Goal: Information Seeking & Learning: Learn about a topic

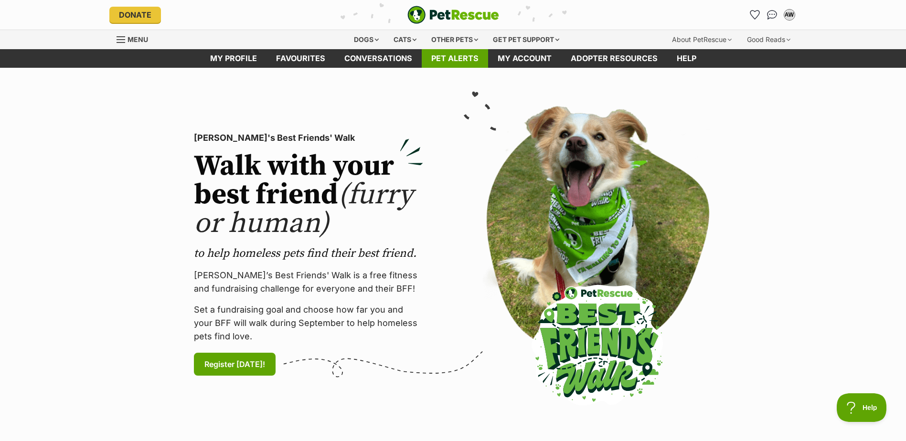
click at [450, 56] on link "Pet alerts" at bounding box center [455, 58] width 66 height 19
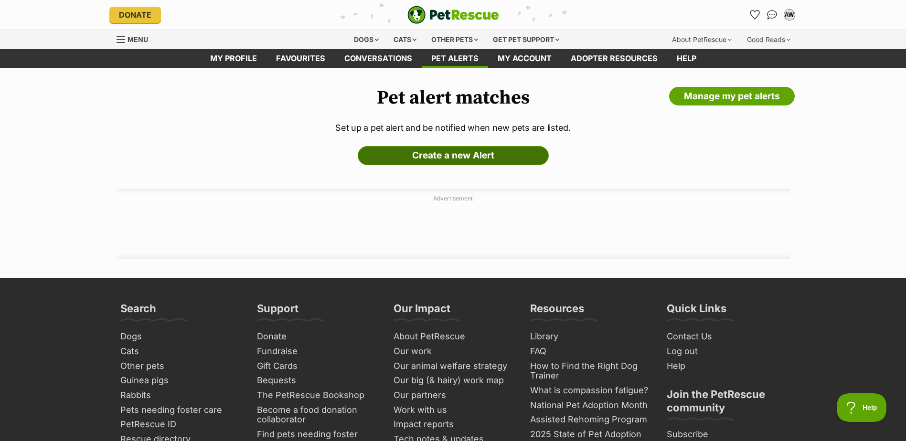
click at [472, 158] on link "Create a new Alert" at bounding box center [453, 155] width 191 height 19
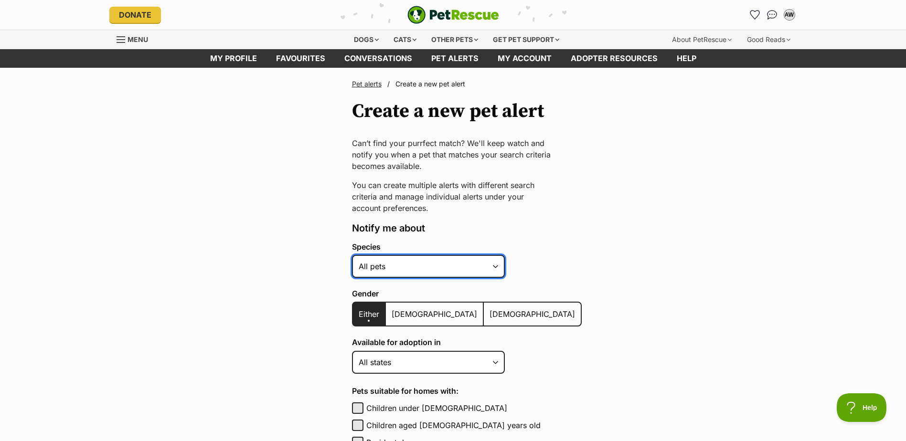
click at [494, 269] on select "Alpaca Bird Cat Chicken Cow Dog Donkey Duck Ferret Fish Goat Goose Guinea Fowl …" at bounding box center [428, 266] width 153 height 23
select select "1"
click at [352, 255] on select "Alpaca Bird Cat Chicken Cow Dog Donkey Duck Ferret Fish Goat Goose Guinea Fowl …" at bounding box center [428, 266] width 153 height 23
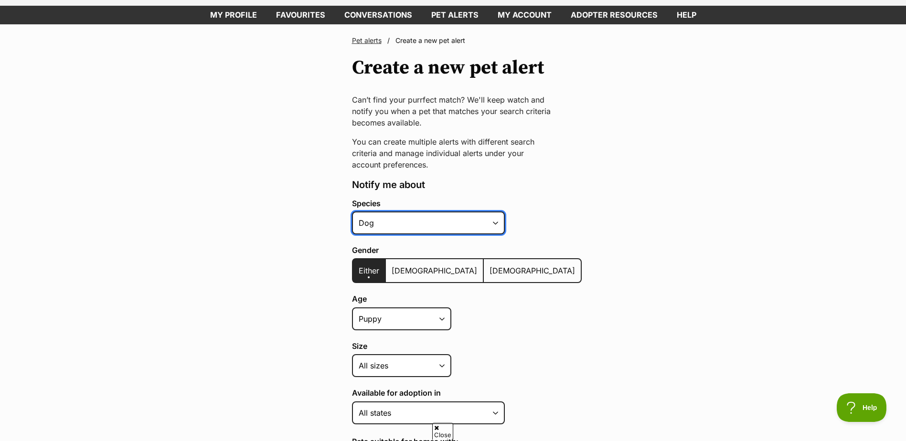
scroll to position [143, 0]
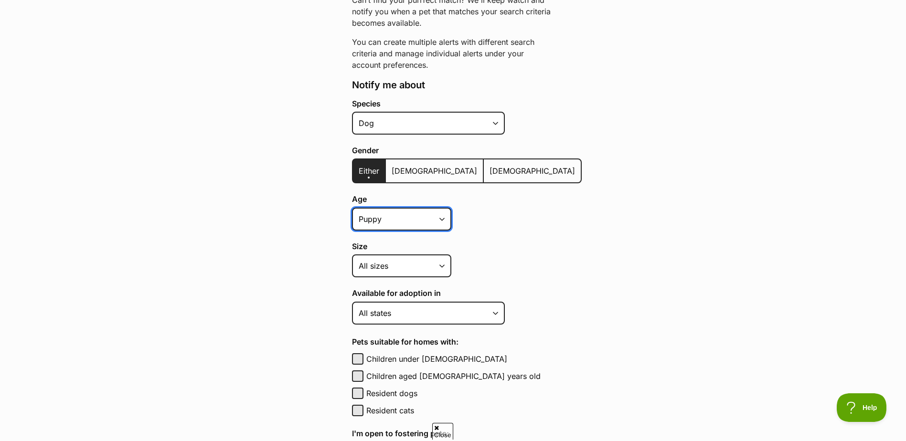
click at [441, 220] on select "Puppy Adult Senior All ages" at bounding box center [401, 219] width 99 height 23
select select
click at [352, 208] on select "Puppy Adult Senior All ages" at bounding box center [401, 219] width 99 height 23
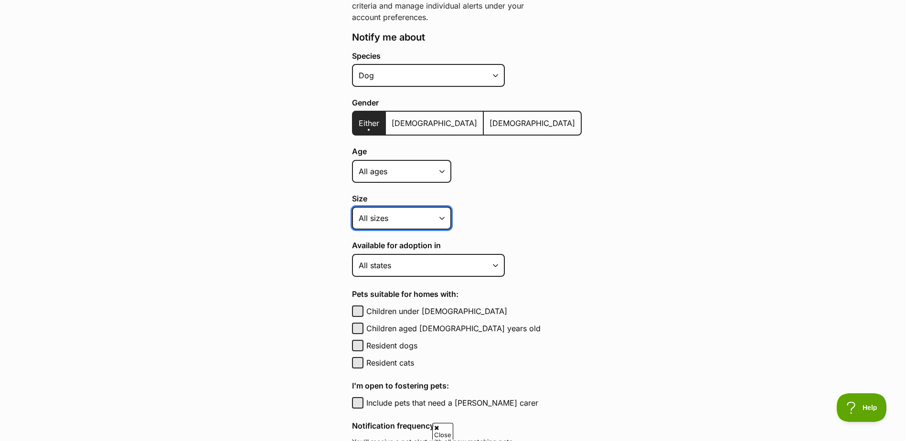
click at [443, 218] on select "Small Medium Large All sizes" at bounding box center [401, 218] width 99 height 23
select select "small"
click at [352, 207] on select "Small Medium Large All sizes" at bounding box center [401, 218] width 99 height 23
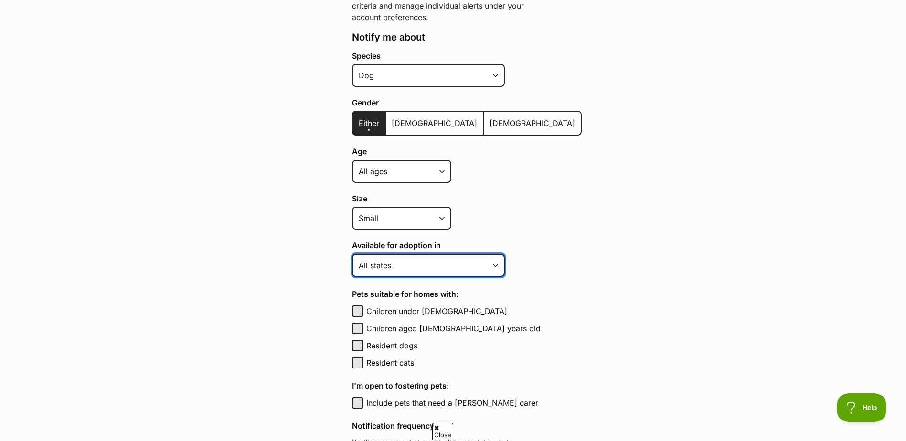
click at [496, 265] on select "Australian Capital Territory New South Wales Northern Territory Queensland Sout…" at bounding box center [428, 265] width 153 height 23
click at [352, 254] on select "Australian Capital Territory New South Wales Northern Territory Queensland Sout…" at bounding box center [428, 265] width 153 height 23
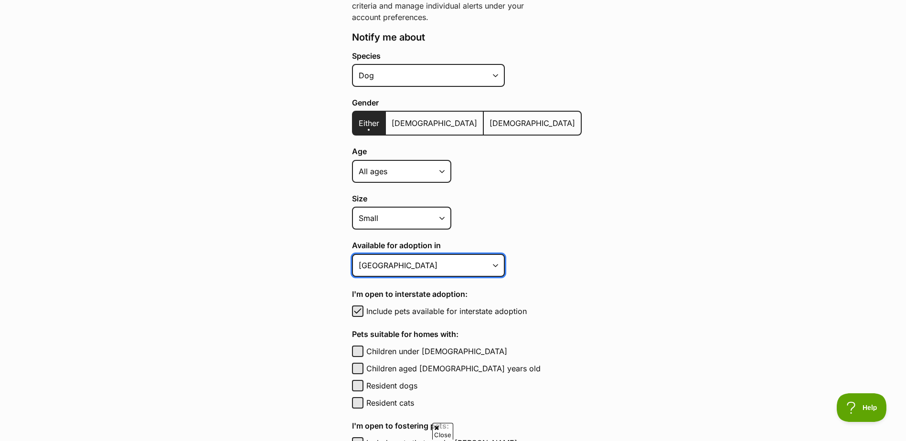
click at [475, 265] on select "Australian Capital Territory New South Wales Northern Territory Queensland Sout…" at bounding box center [428, 265] width 153 height 23
select select "2"
click at [352, 254] on select "Australian Capital Territory New South Wales Northern Territory Queensland Sout…" at bounding box center [428, 265] width 153 height 23
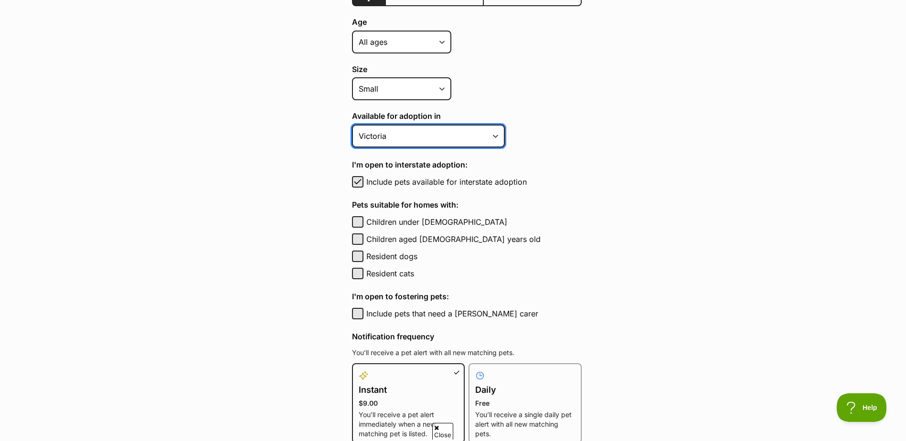
scroll to position [334, 0]
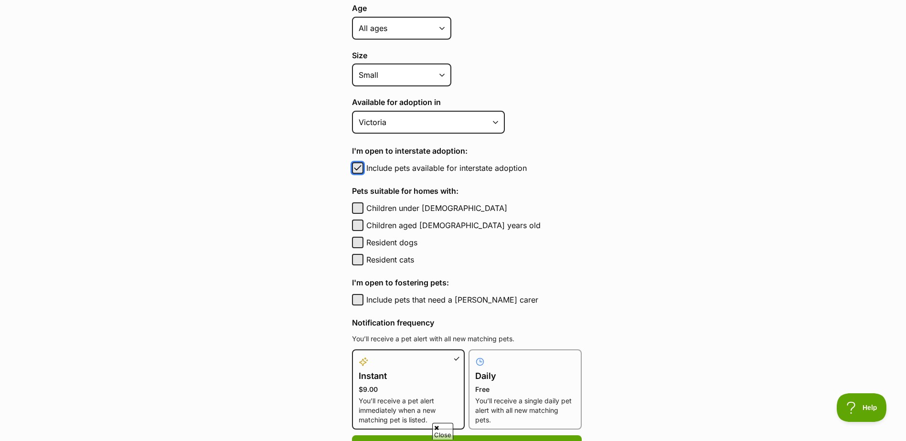
click at [358, 168] on span "button" at bounding box center [358, 167] width 10 height 11
checkbox input "false"
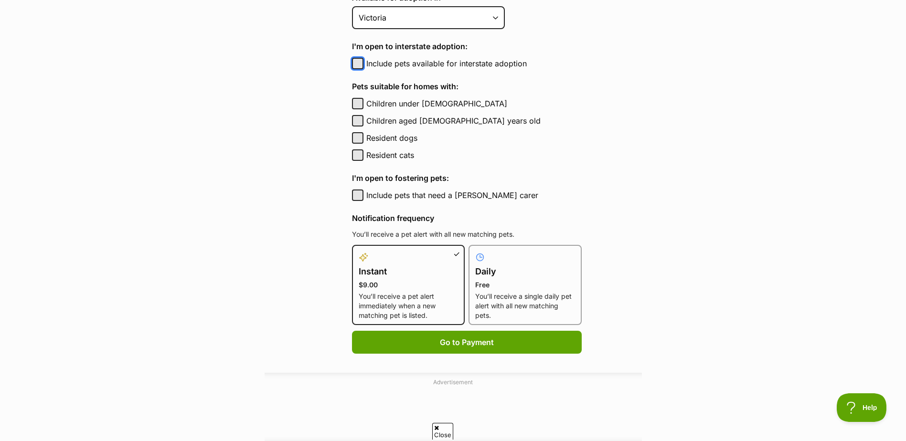
scroll to position [478, 0]
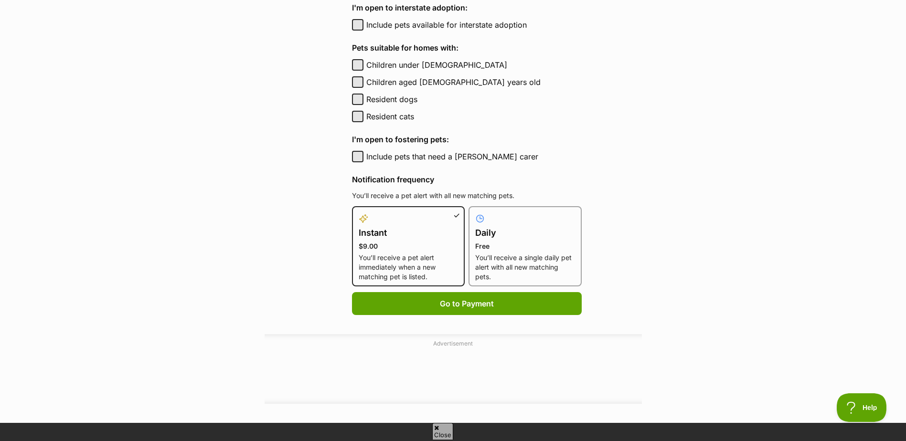
click at [525, 247] on p "Free" at bounding box center [525, 247] width 100 height 10
click at [475, 213] on input "Daily Free You’ll receive a single daily pet alert with all new matching pets." at bounding box center [474, 212] width 0 height 0
radio input "true"
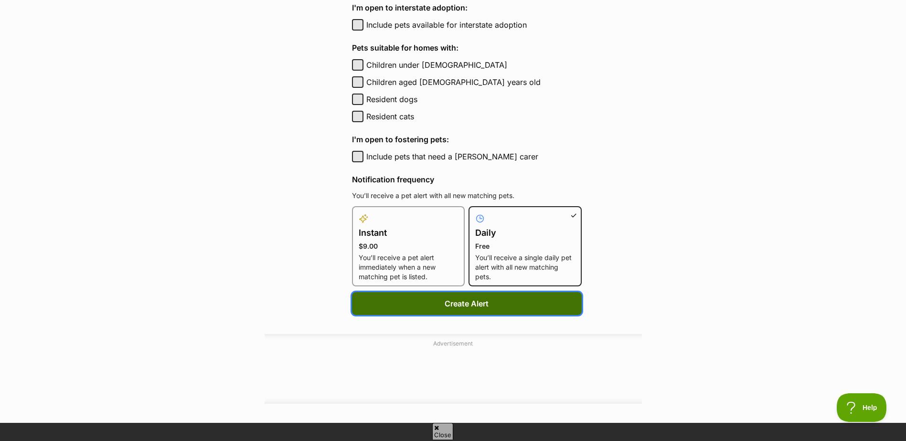
click at [522, 306] on button "Create Alert" at bounding box center [467, 303] width 230 height 23
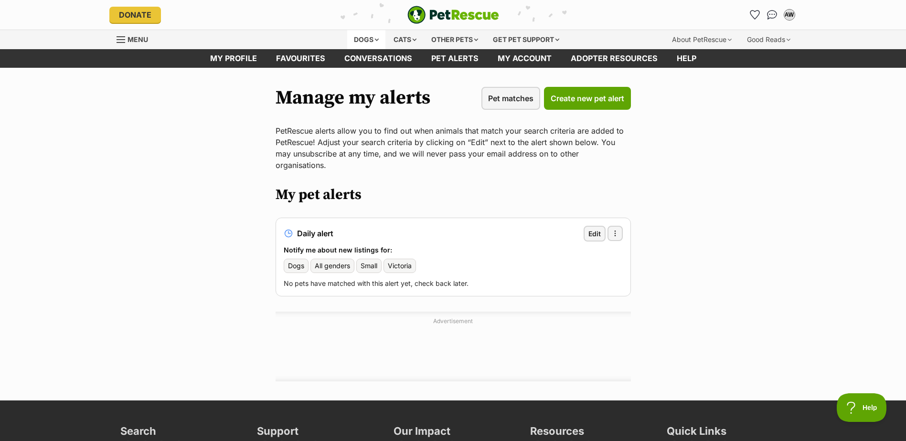
click at [371, 38] on div "Dogs" at bounding box center [366, 39] width 38 height 19
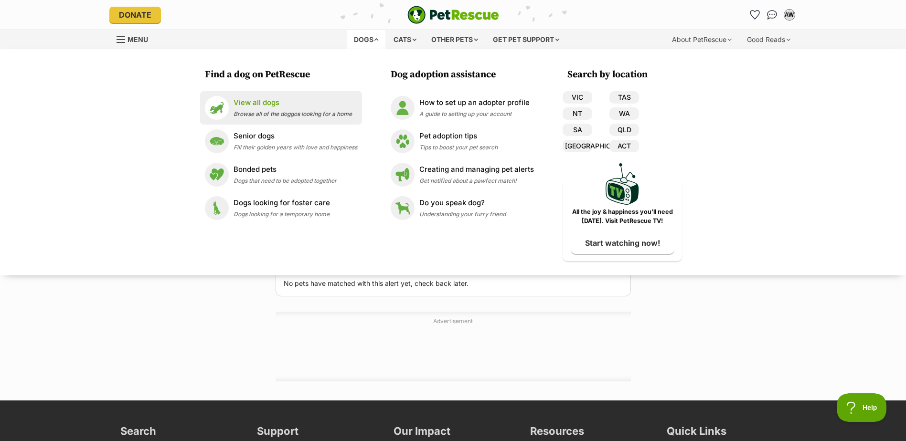
click at [248, 103] on p "View all dogs" at bounding box center [293, 102] width 118 height 11
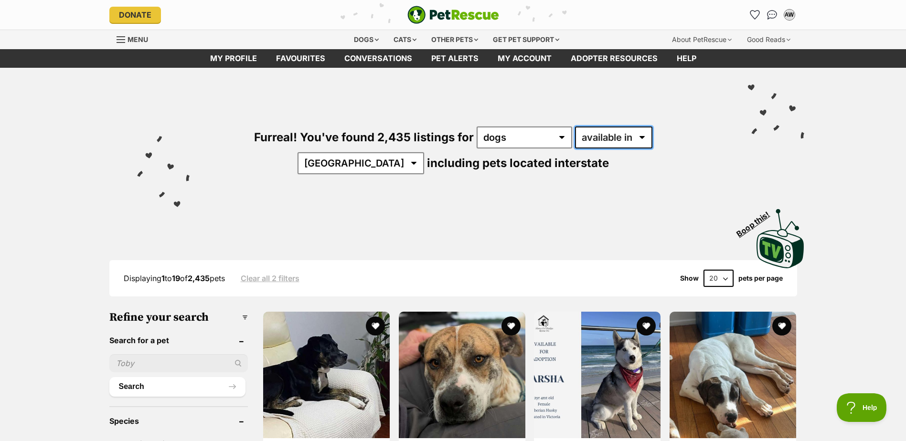
click at [605, 137] on select "available in located in" at bounding box center [613, 138] width 77 height 22
select select "disabled"
click at [575, 127] on select "available in located in" at bounding box center [613, 138] width 77 height 22
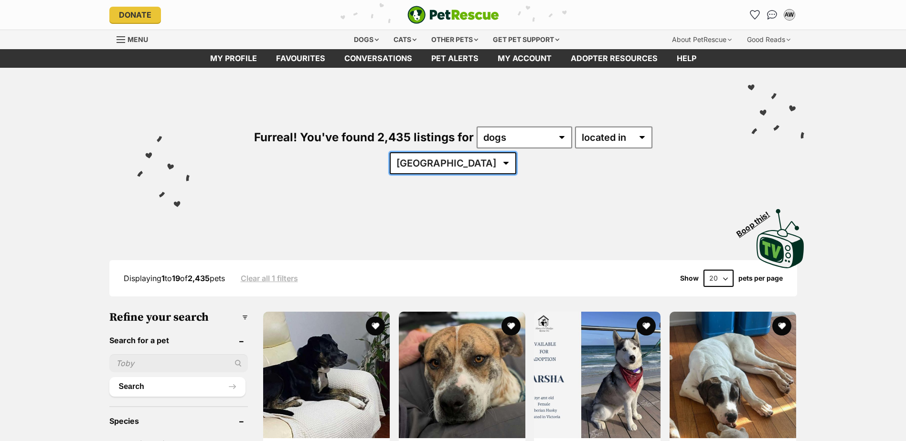
drag, startPoint x: 0, startPoint y: 0, endPoint x: 661, endPoint y: 139, distance: 675.0
click at [516, 152] on select "Australia ACT NSW NT QLD SA TAS VIC WA" at bounding box center [453, 163] width 127 height 22
select select "VIC"
click at [516, 152] on select "Australia ACT NSW NT QLD SA TAS VIC WA" at bounding box center [453, 163] width 127 height 22
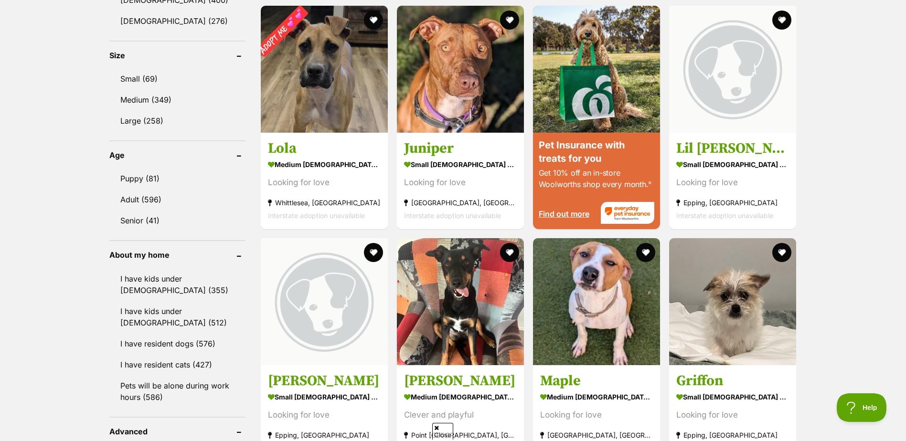
scroll to position [1003, 0]
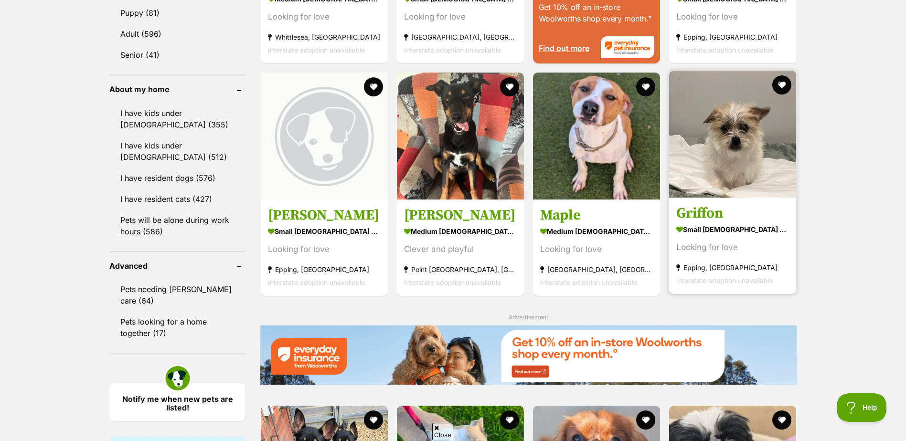
click at [743, 150] on img at bounding box center [732, 134] width 127 height 127
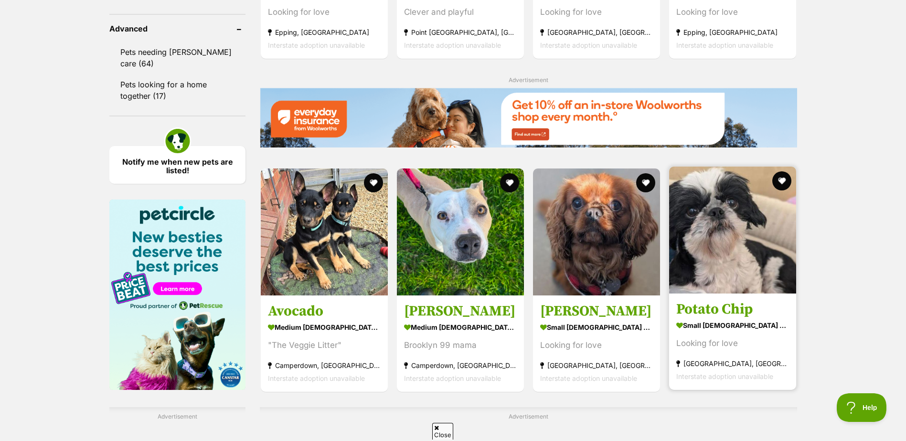
scroll to position [1242, 0]
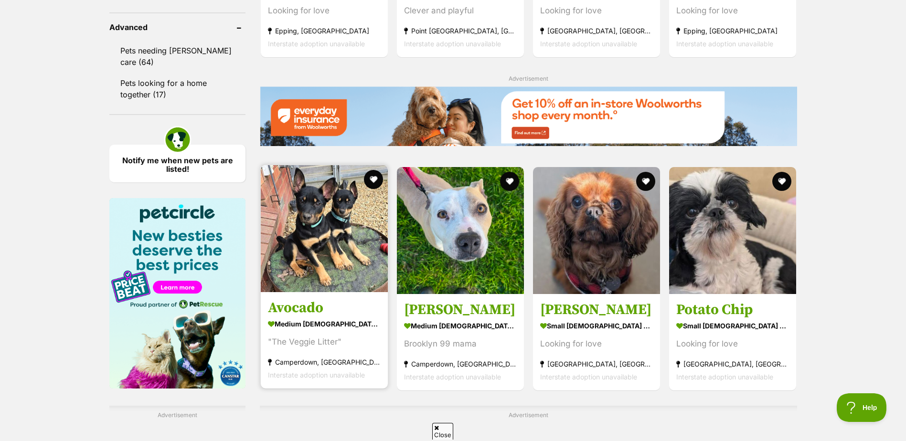
click at [301, 237] on img at bounding box center [324, 228] width 127 height 127
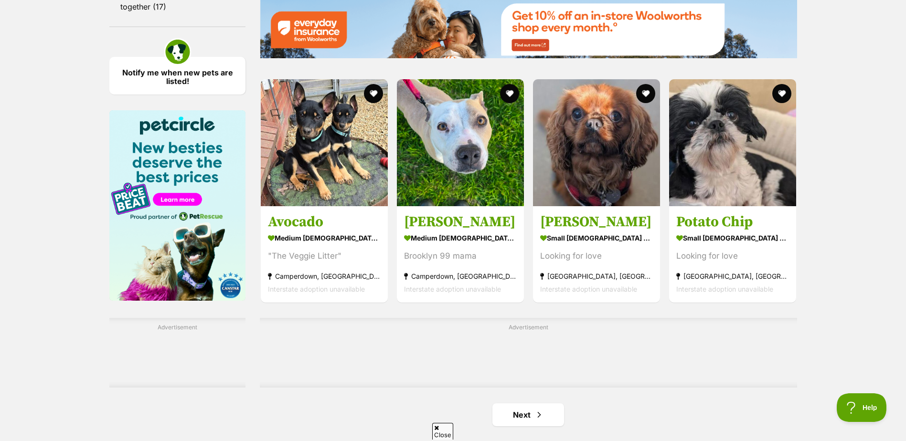
scroll to position [1481, 0]
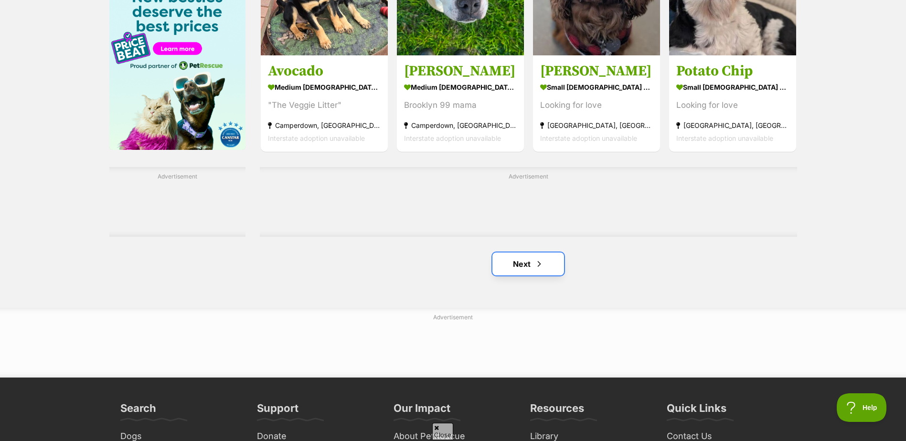
click at [529, 267] on link "Next" at bounding box center [528, 264] width 72 height 23
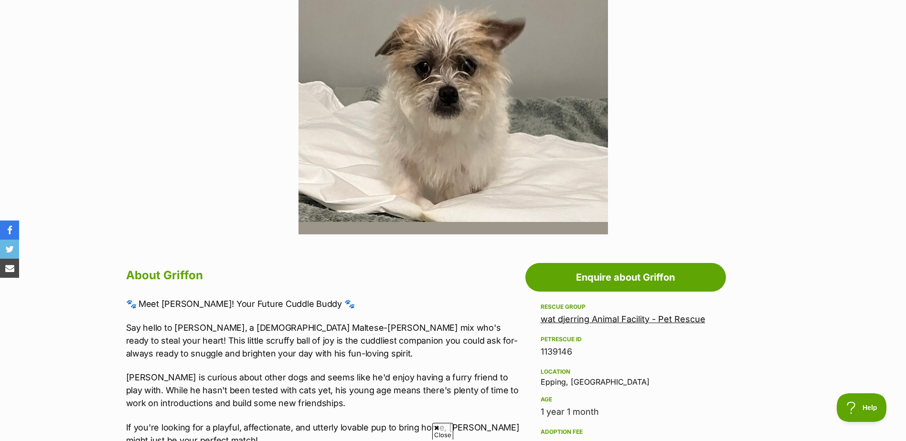
scroll to position [239, 0]
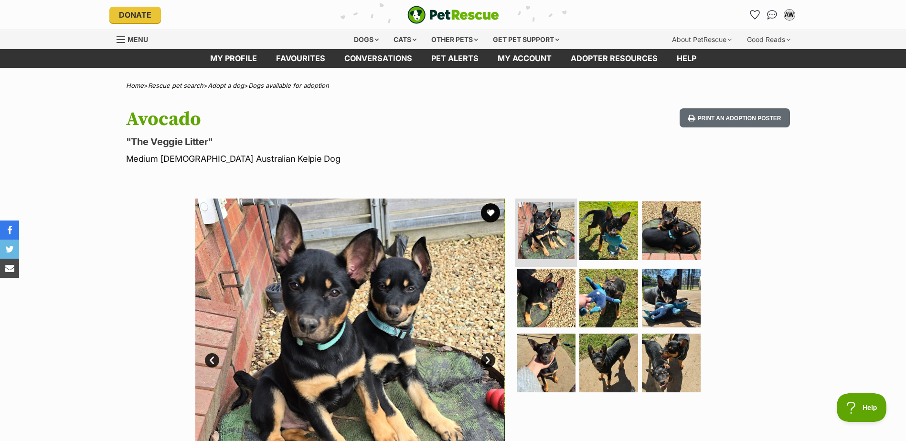
click at [553, 233] on img at bounding box center [546, 231] width 57 height 57
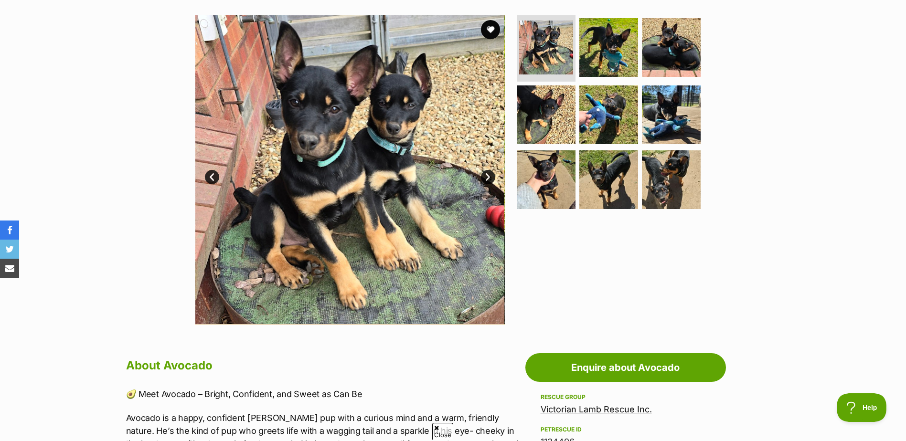
scroll to position [191, 0]
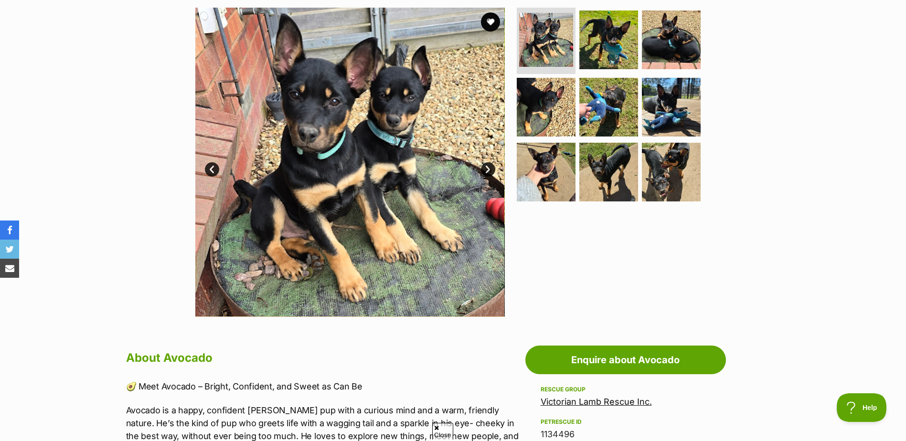
click at [483, 172] on link "Next" at bounding box center [488, 169] width 14 height 14
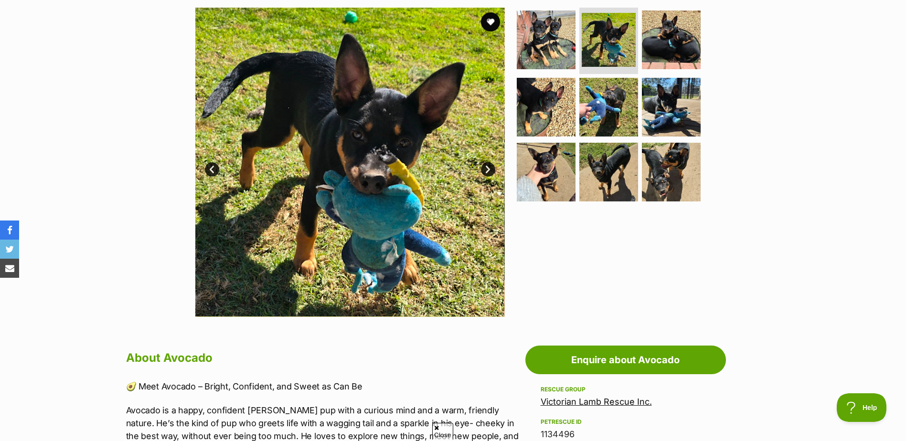
click at [483, 172] on link "Next" at bounding box center [488, 169] width 14 height 14
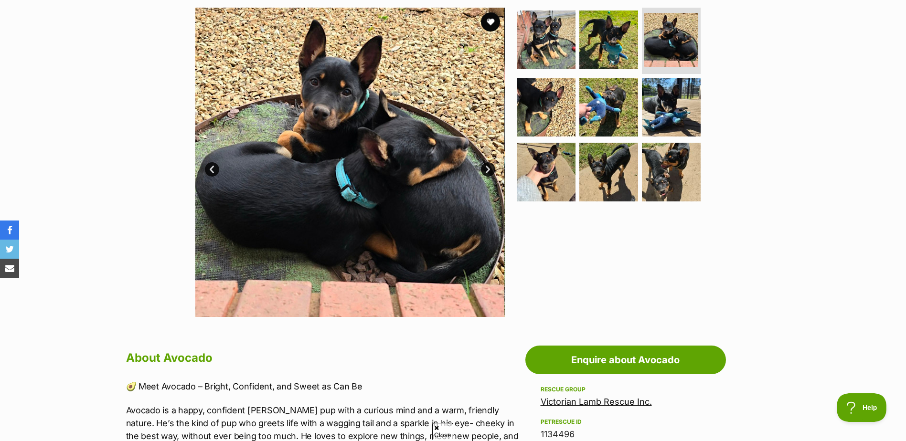
click at [487, 172] on link "Next" at bounding box center [488, 169] width 14 height 14
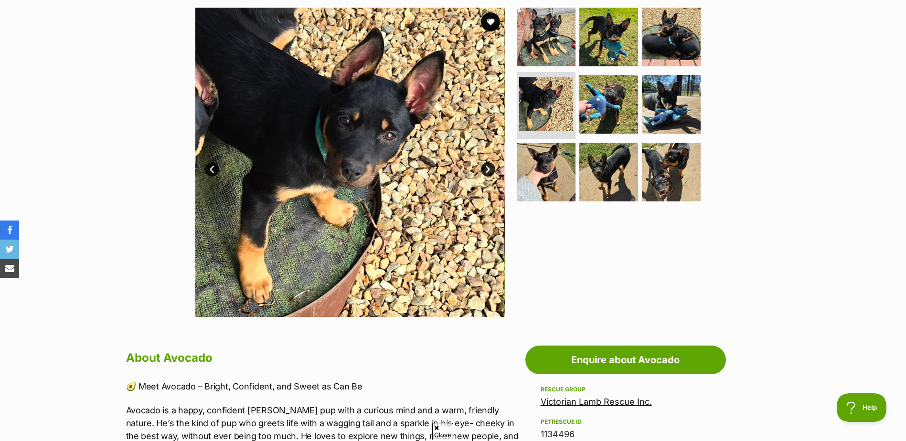
click at [487, 172] on link "Next" at bounding box center [488, 169] width 14 height 14
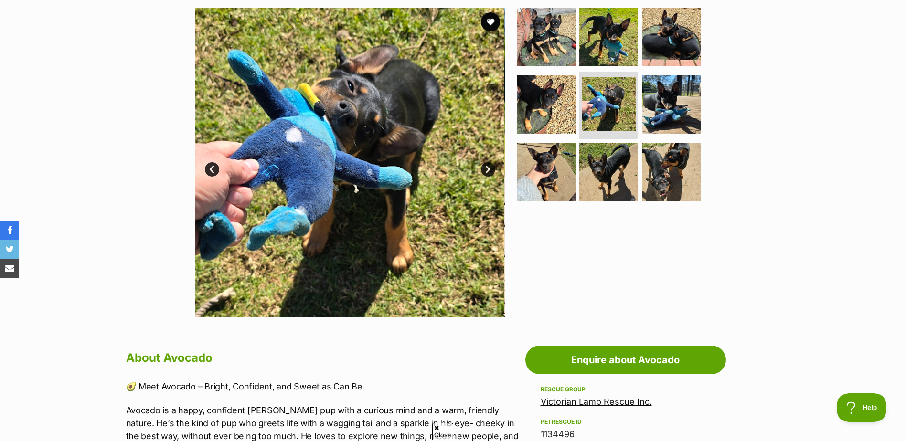
click at [487, 172] on link "Next" at bounding box center [488, 169] width 14 height 14
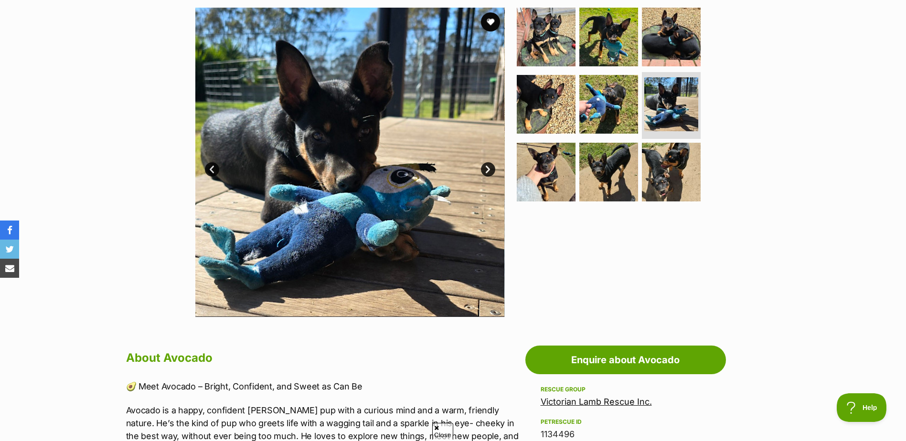
click at [487, 172] on link "Next" at bounding box center [488, 169] width 14 height 14
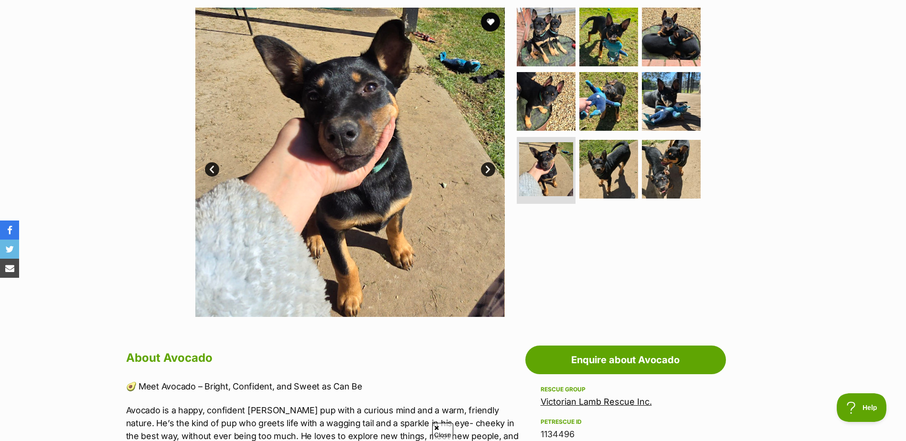
click at [487, 172] on link "Next" at bounding box center [488, 169] width 14 height 14
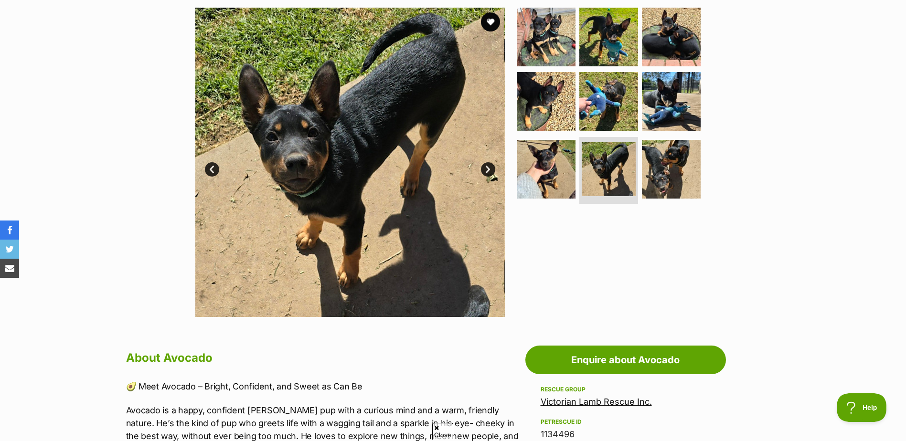
click at [487, 172] on link "Next" at bounding box center [488, 169] width 14 height 14
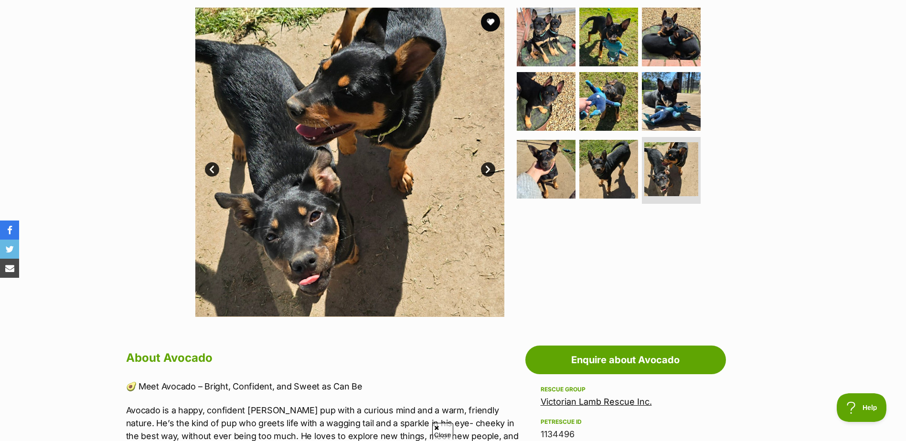
click at [487, 172] on link "Next" at bounding box center [488, 169] width 14 height 14
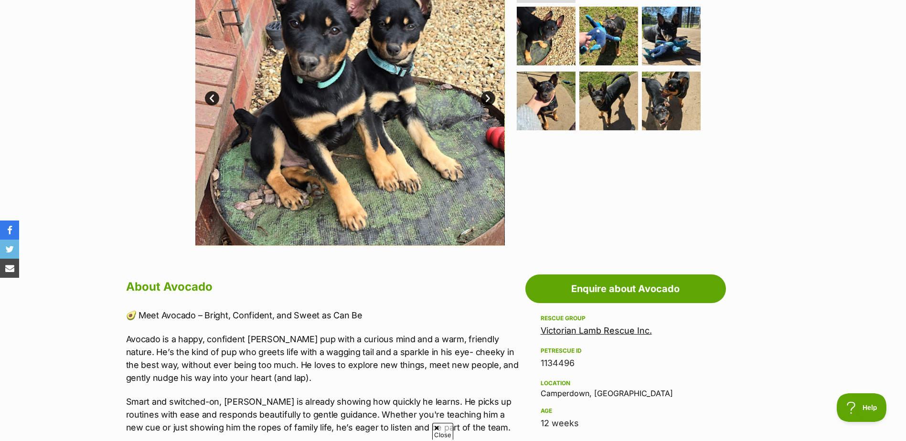
scroll to position [96, 0]
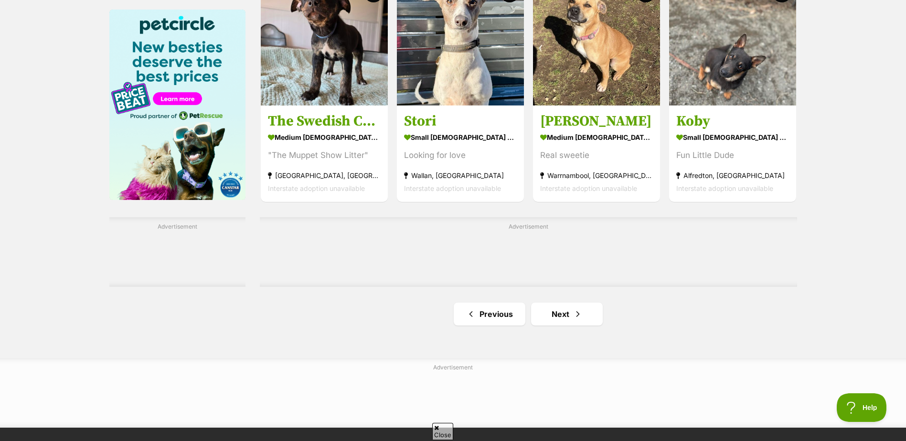
scroll to position [1433, 0]
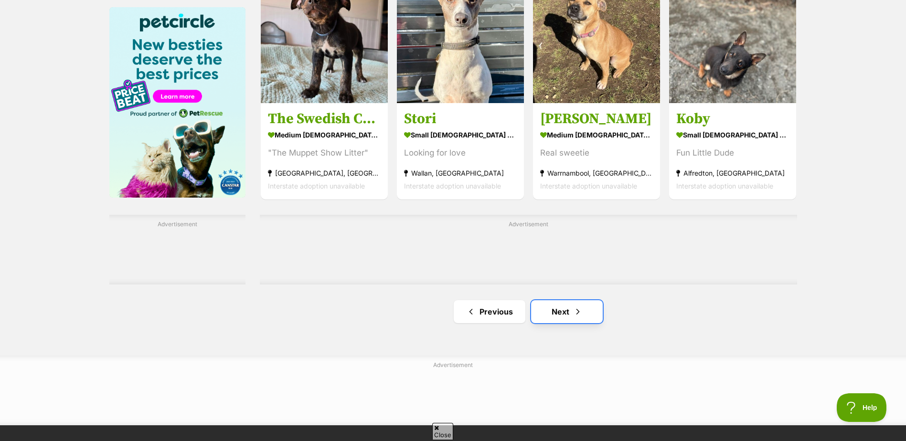
click at [564, 318] on link "Next" at bounding box center [567, 311] width 72 height 23
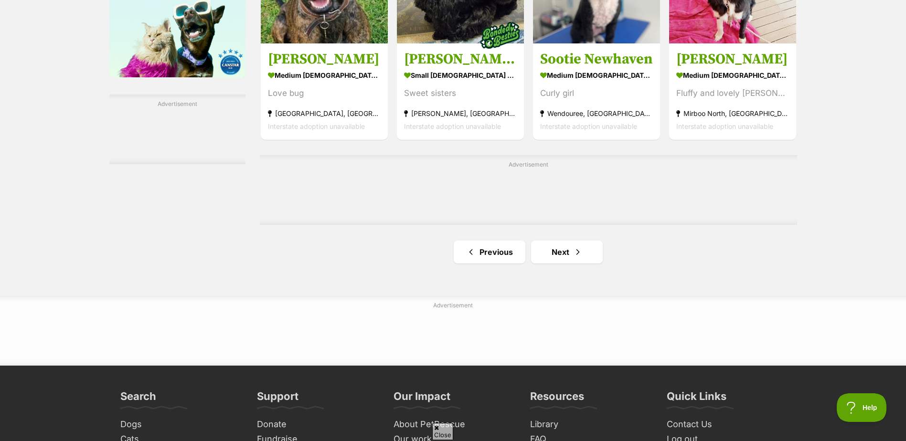
scroll to position [1624, 0]
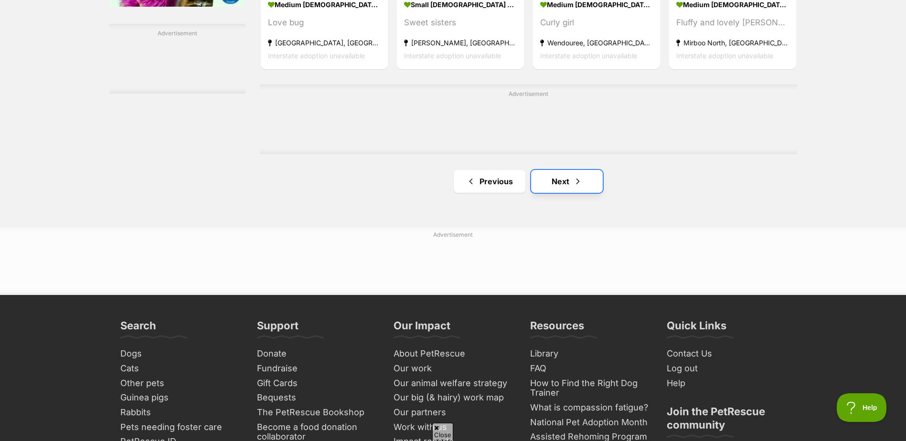
click at [577, 187] on span "Next page" at bounding box center [578, 181] width 10 height 11
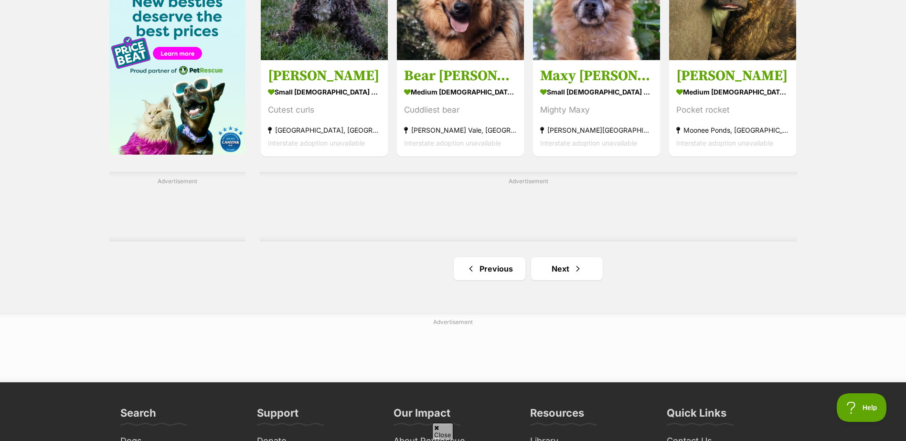
scroll to position [1481, 0]
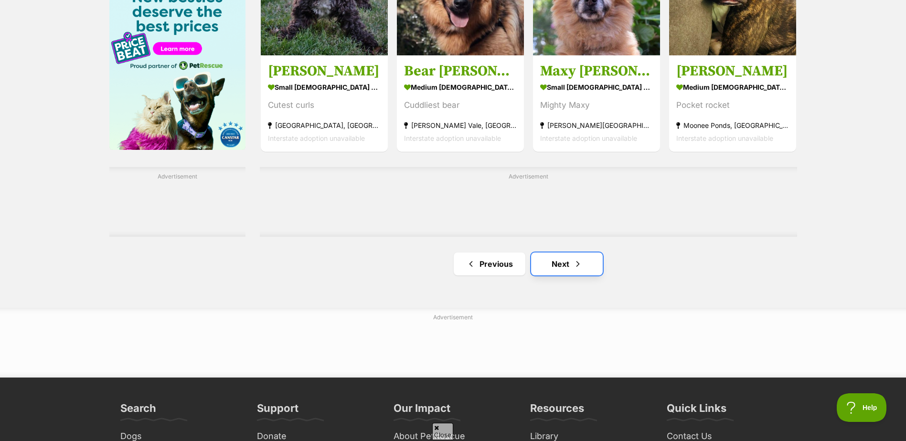
click at [565, 264] on link "Next" at bounding box center [567, 264] width 72 height 23
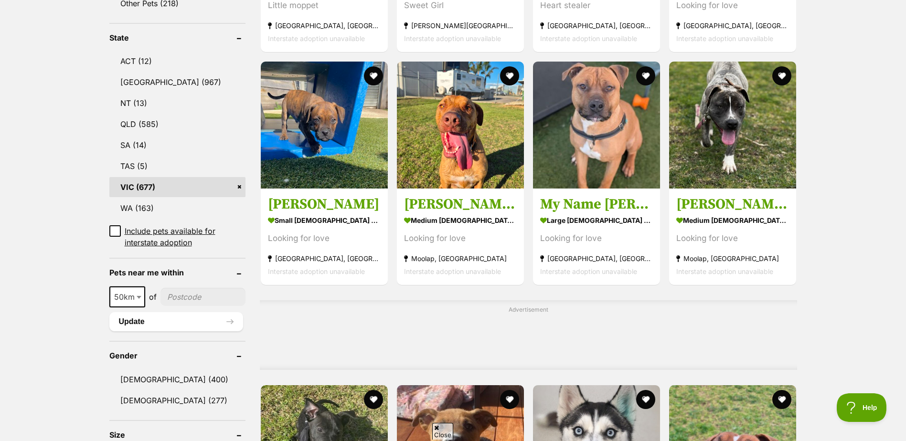
scroll to position [525, 0]
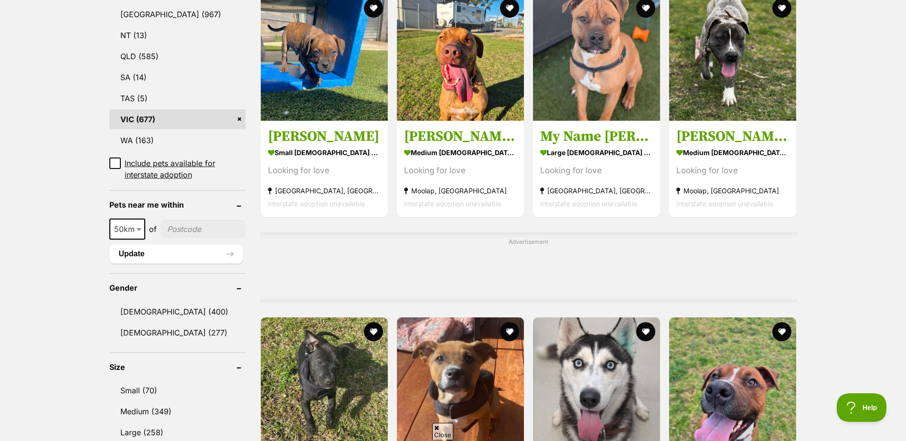
click at [180, 230] on input"] "postcode" at bounding box center [202, 229] width 85 height 18
type input"] "3350"
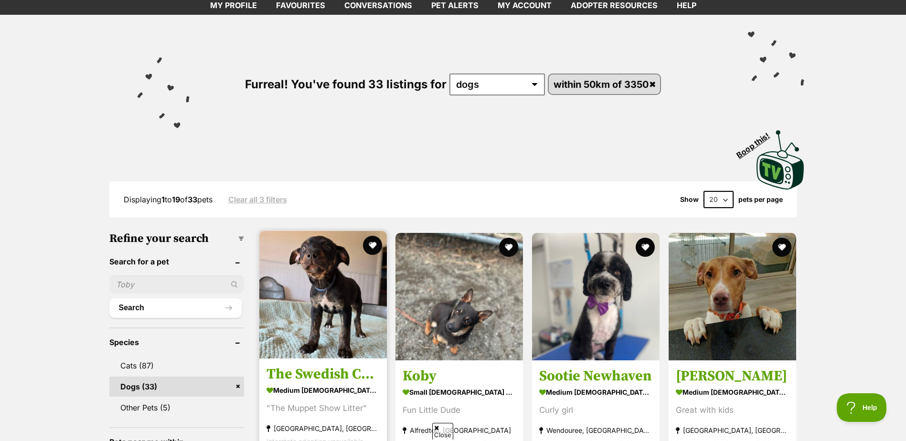
scroll to position [191, 0]
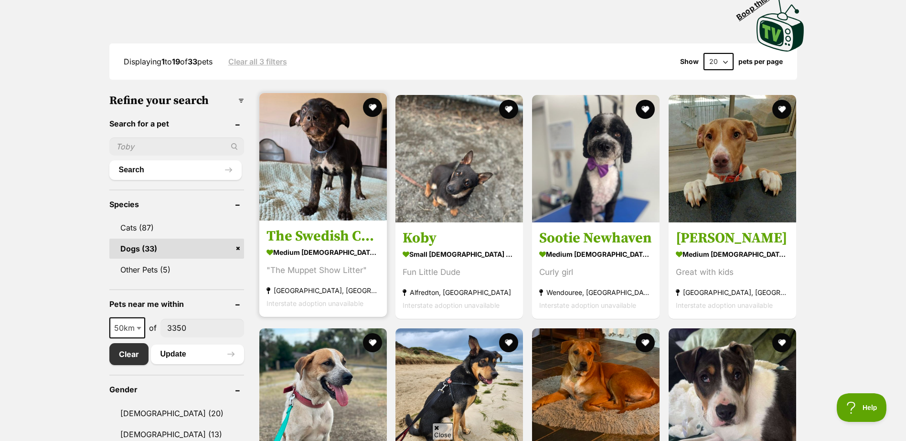
click at [332, 173] on img at bounding box center [323, 157] width 128 height 128
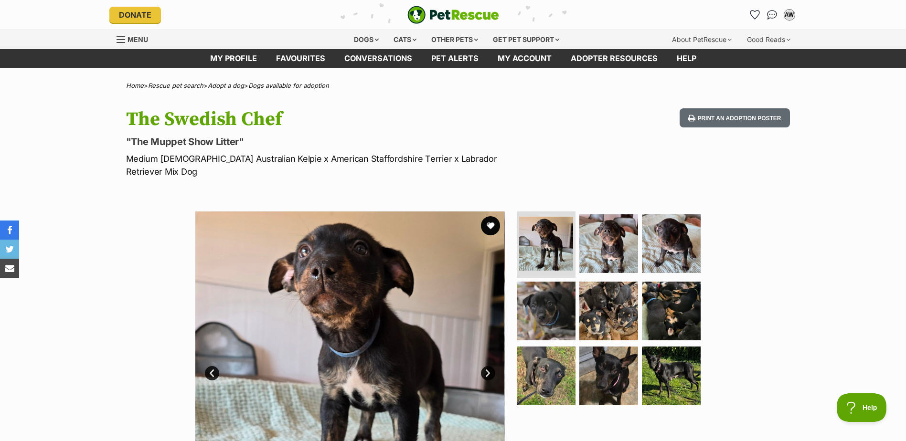
click at [483, 366] on link "Next" at bounding box center [488, 373] width 14 height 14
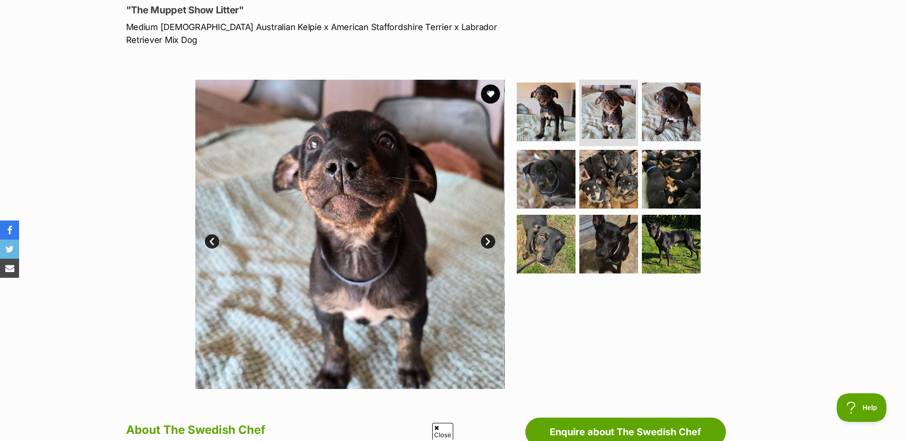
scroll to position [143, 0]
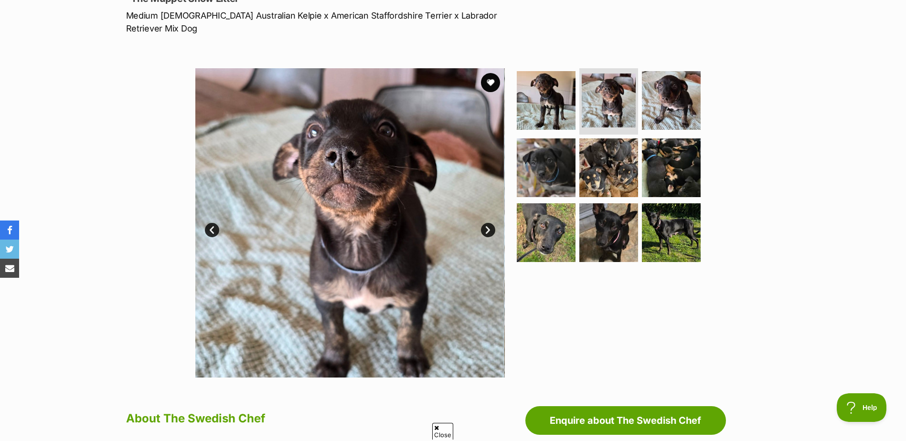
click at [490, 223] on link "Next" at bounding box center [488, 230] width 14 height 14
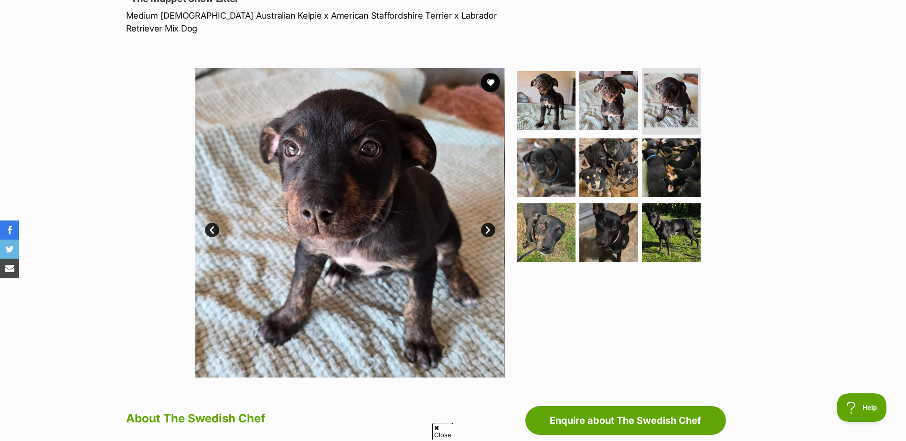
click at [490, 223] on link "Next" at bounding box center [488, 230] width 14 height 14
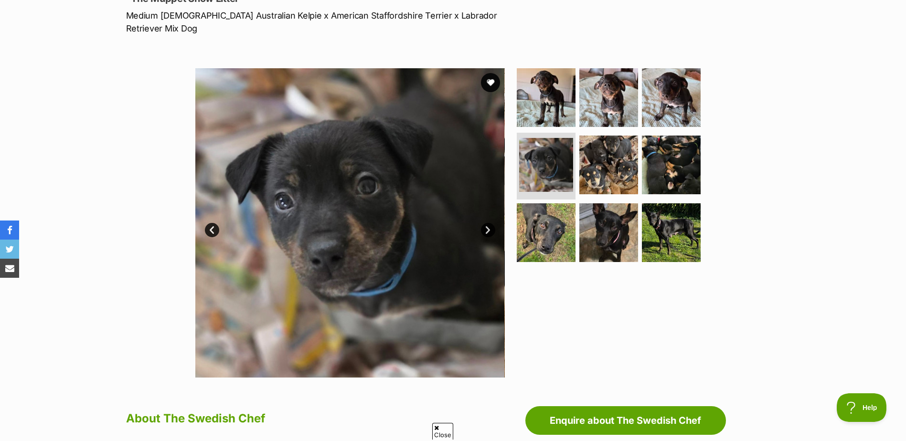
click at [490, 223] on link "Next" at bounding box center [488, 230] width 14 height 14
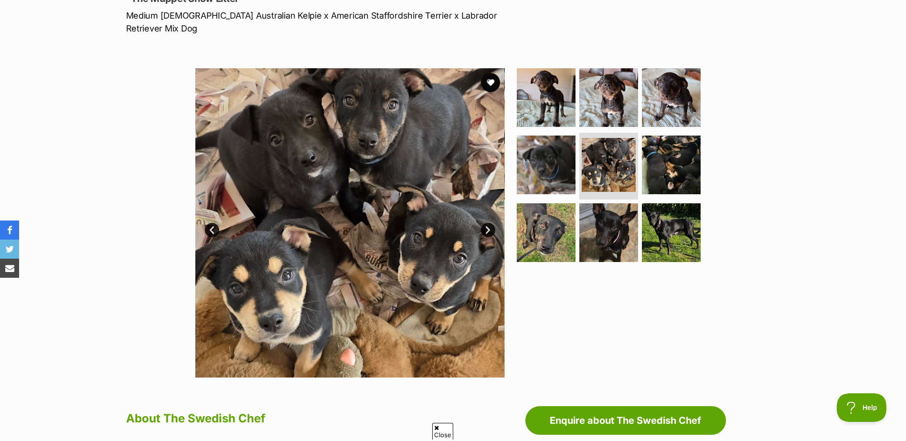
click at [490, 223] on link "Next" at bounding box center [488, 230] width 14 height 14
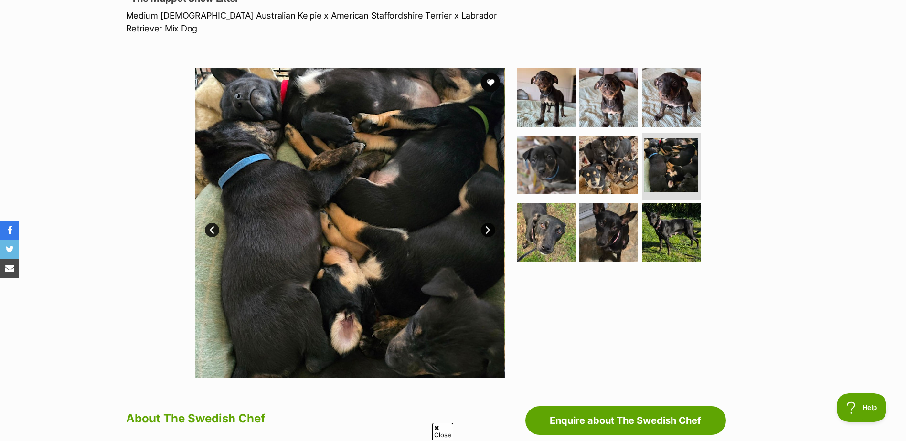
click at [490, 223] on link "Next" at bounding box center [488, 230] width 14 height 14
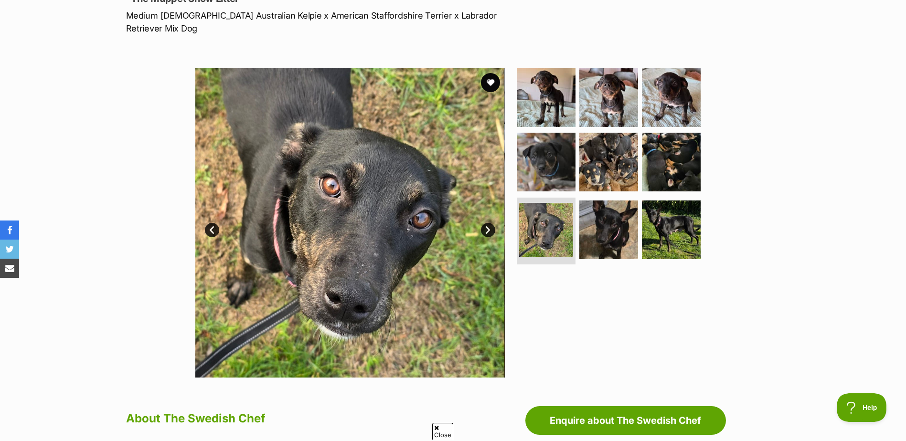
click at [490, 223] on link "Next" at bounding box center [488, 230] width 14 height 14
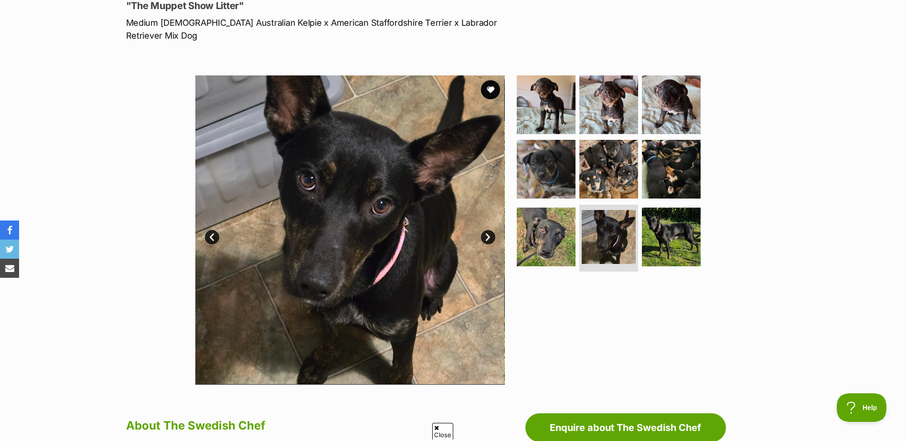
scroll to position [0, 0]
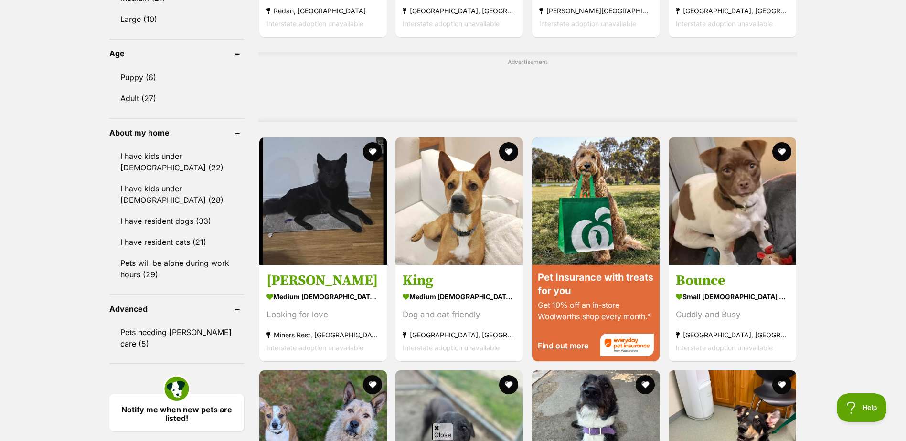
scroll to position [717, 0]
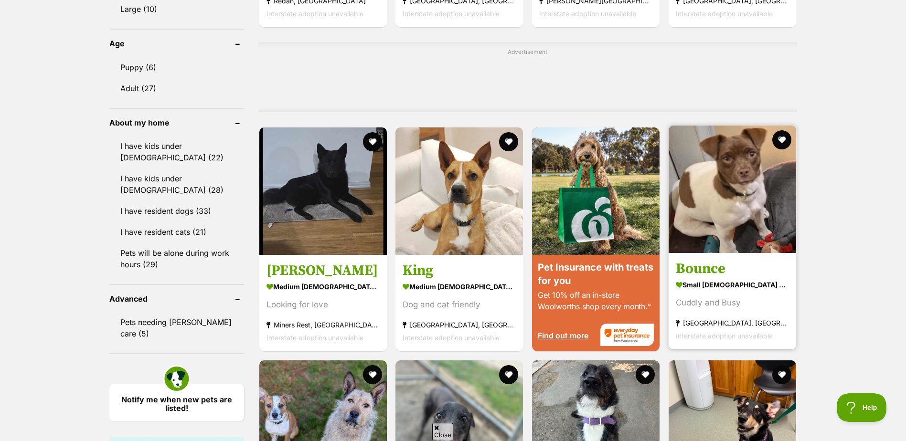
click at [727, 208] on img at bounding box center [733, 190] width 128 height 128
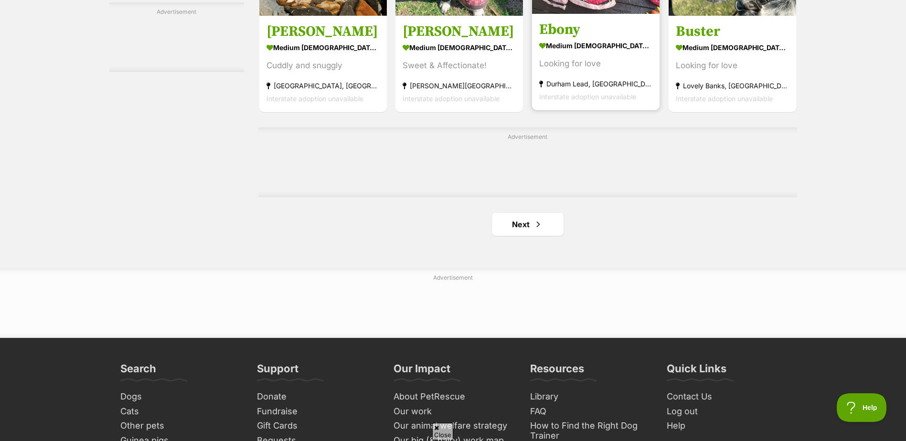
scroll to position [1529, 0]
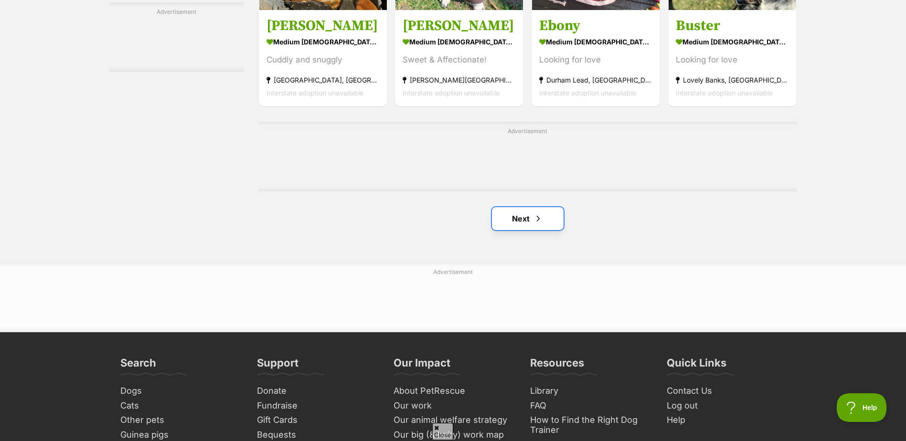
click at [533, 220] on link "Next" at bounding box center [528, 218] width 72 height 23
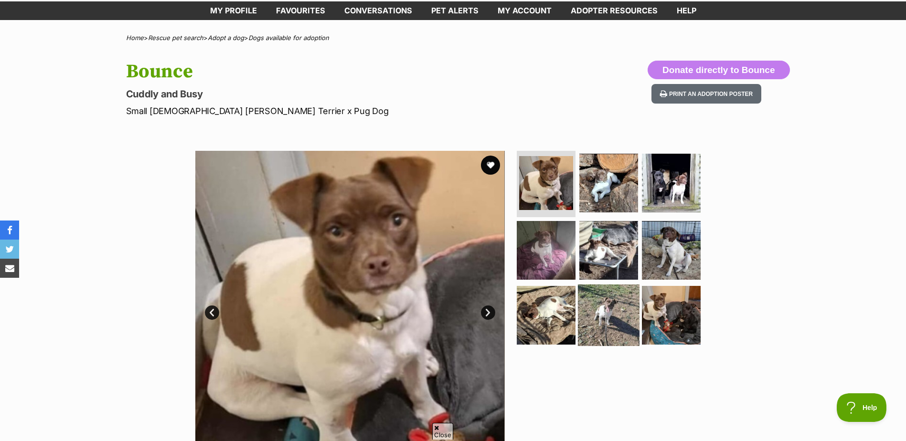
click at [612, 313] on img at bounding box center [609, 316] width 62 height 62
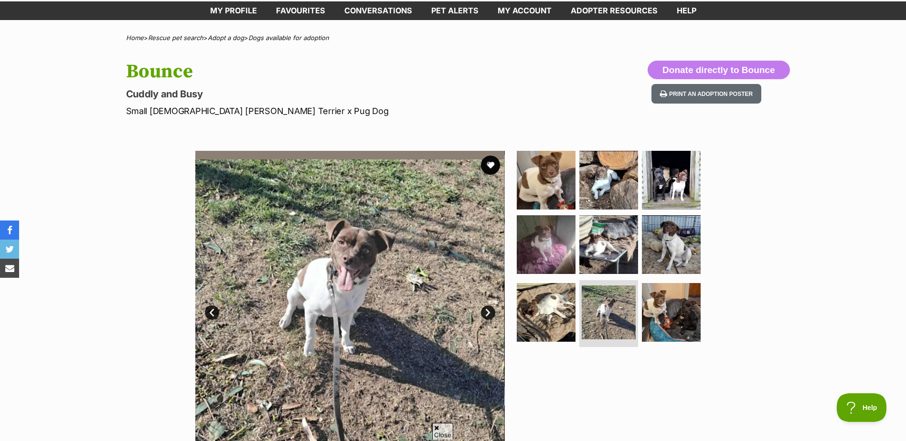
click at [489, 316] on link "Next" at bounding box center [488, 313] width 14 height 14
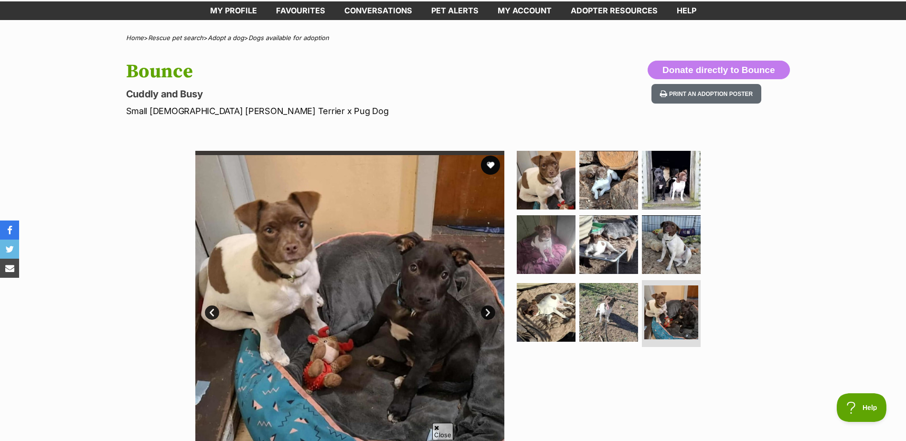
click at [487, 314] on link "Next" at bounding box center [488, 313] width 14 height 14
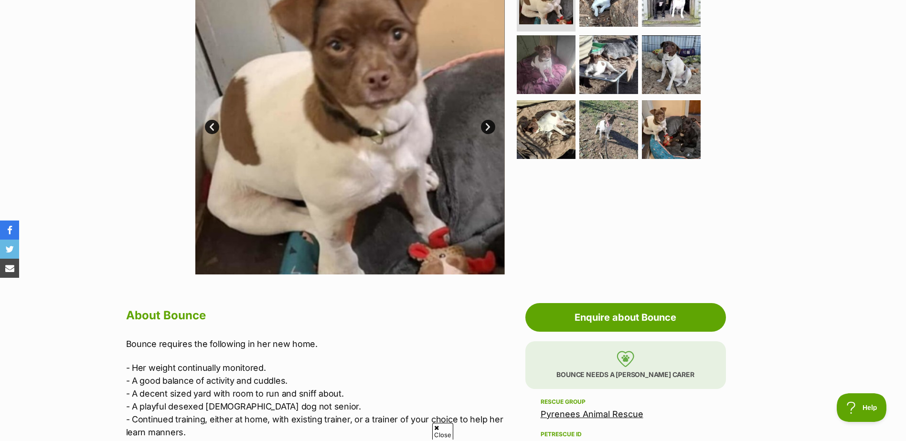
scroll to position [48, 0]
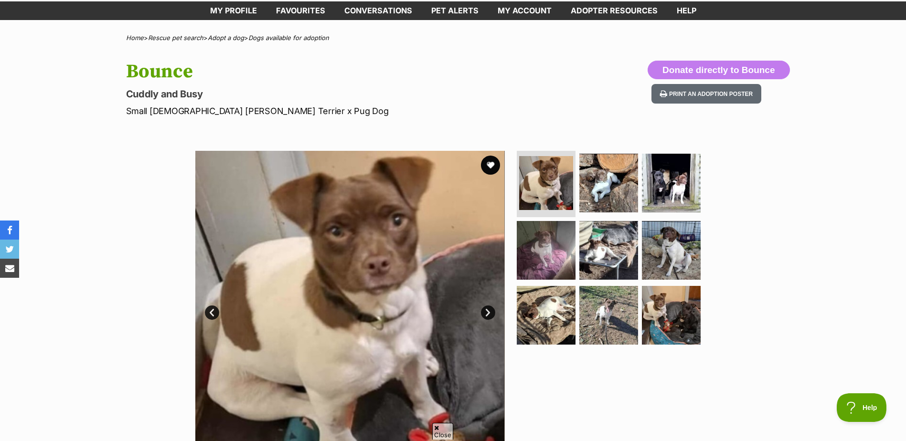
click at [487, 315] on link "Next" at bounding box center [488, 313] width 14 height 14
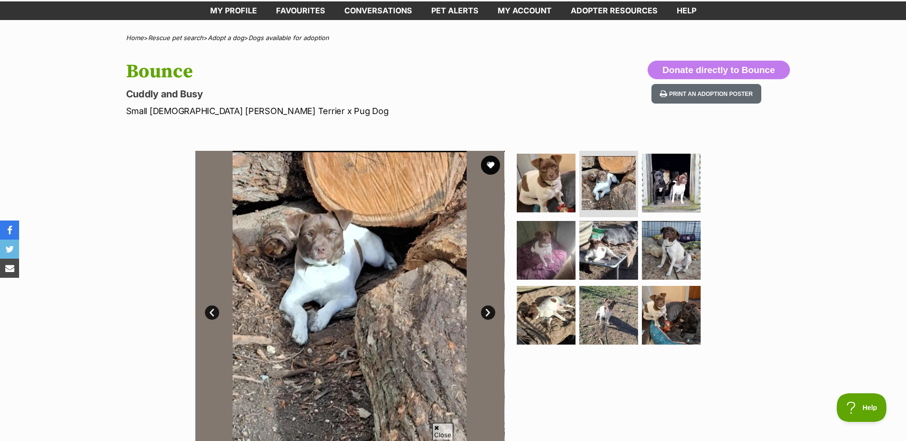
click at [487, 314] on link "Next" at bounding box center [488, 313] width 14 height 14
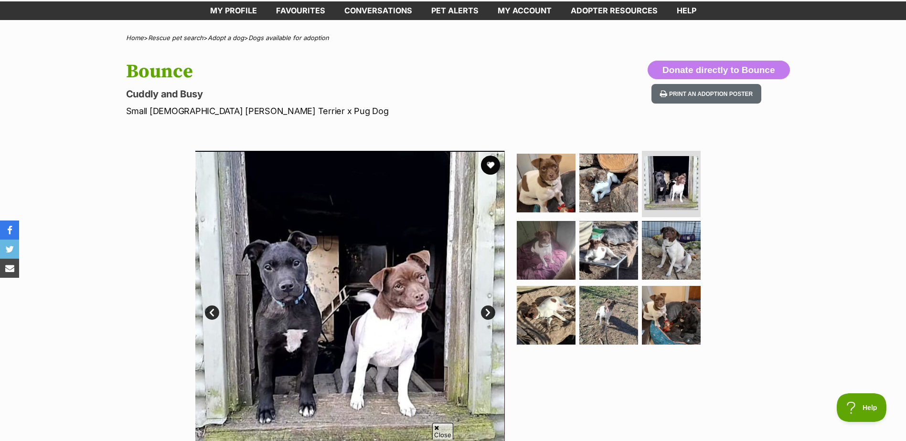
click at [487, 314] on link "Next" at bounding box center [488, 313] width 14 height 14
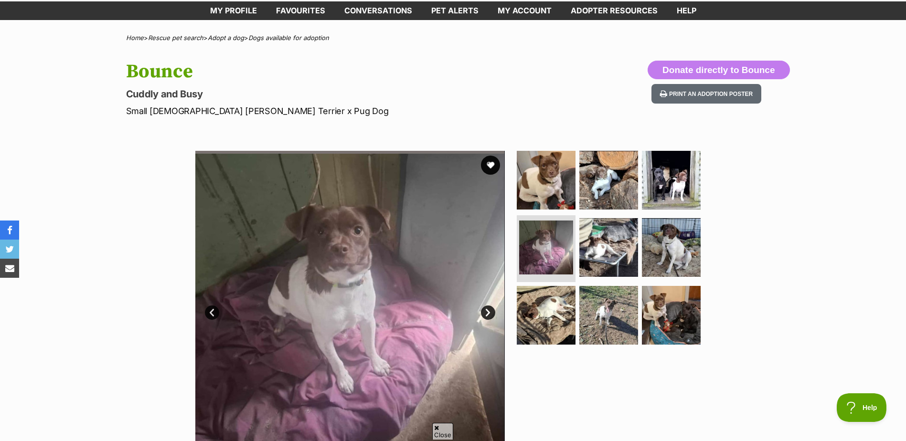
click at [487, 314] on link "Next" at bounding box center [488, 313] width 14 height 14
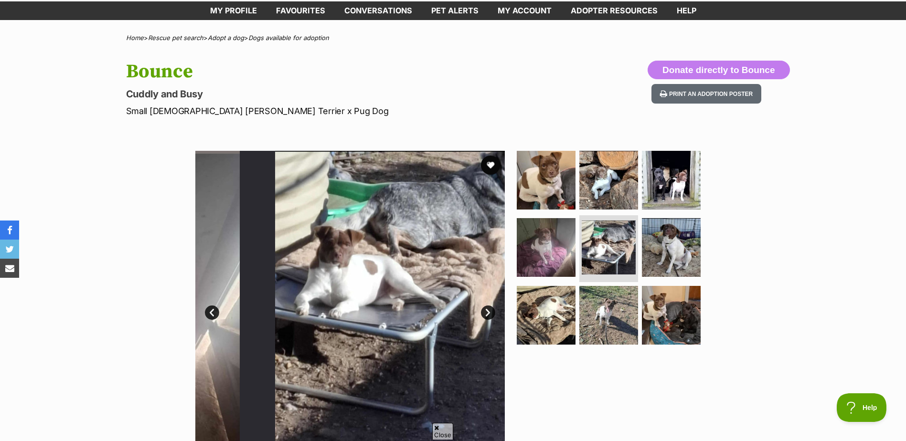
click at [487, 314] on link "Next" at bounding box center [488, 313] width 14 height 14
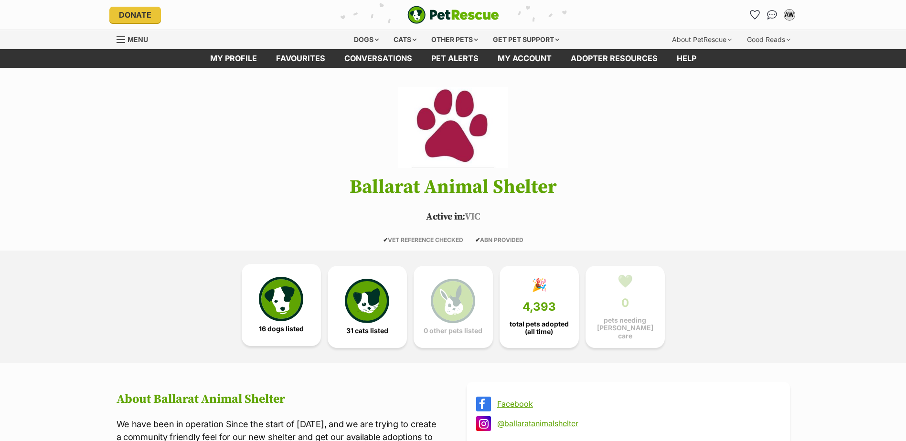
click at [286, 303] on img at bounding box center [281, 299] width 44 height 44
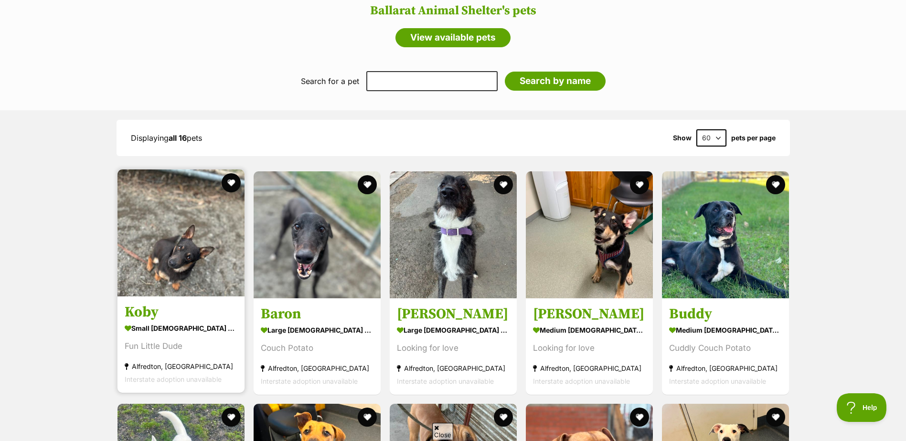
click at [198, 246] on img at bounding box center [181, 233] width 127 height 127
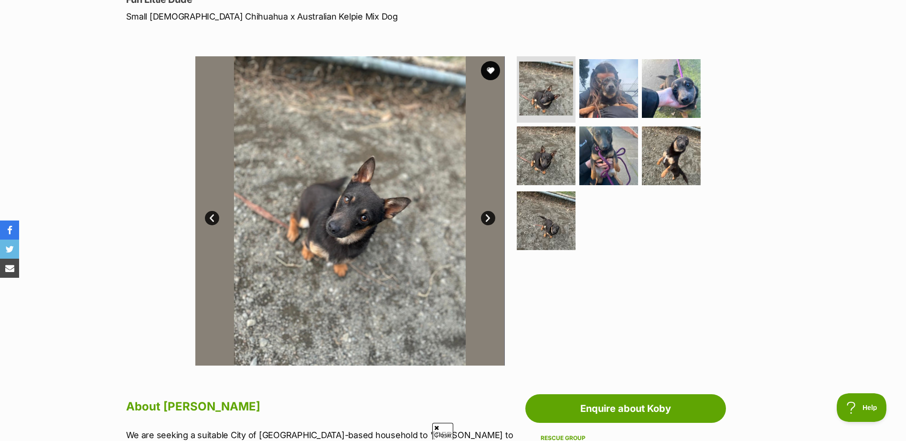
scroll to position [143, 0]
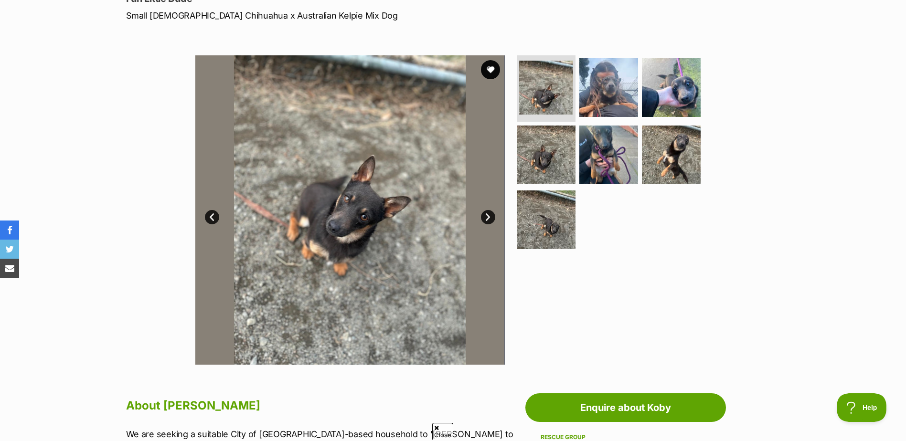
click at [487, 217] on link "Next" at bounding box center [488, 217] width 14 height 14
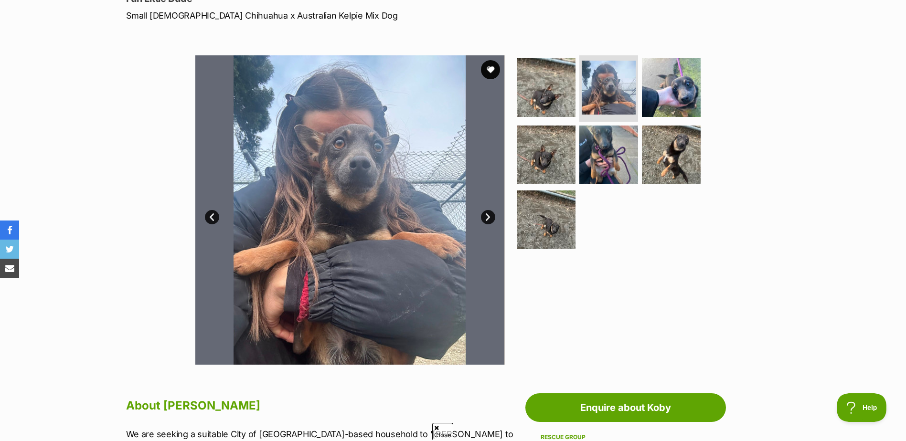
click at [487, 217] on link "Next" at bounding box center [488, 217] width 14 height 14
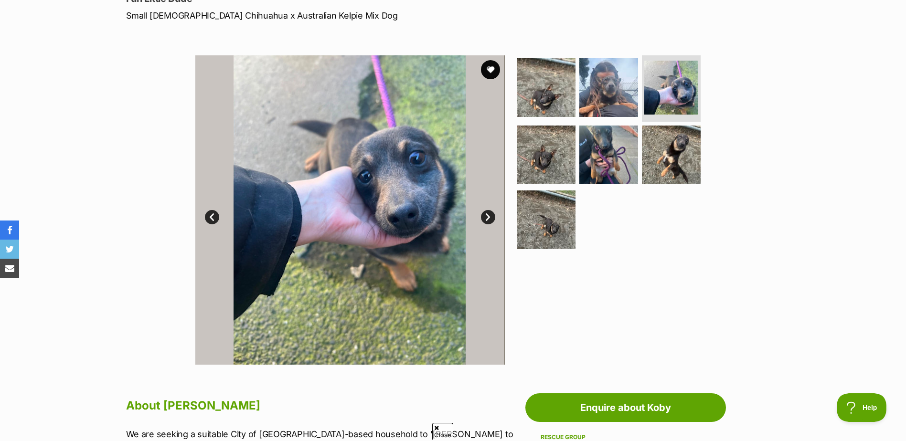
click at [487, 217] on link "Next" at bounding box center [488, 217] width 14 height 14
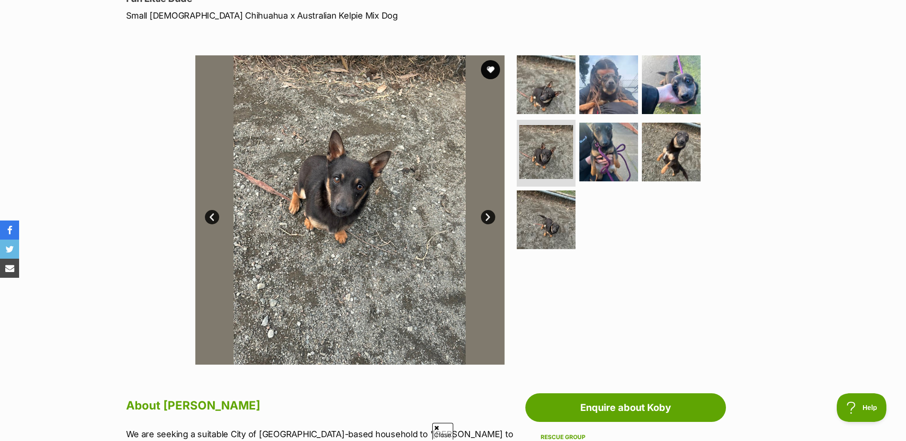
click at [487, 217] on link "Next" at bounding box center [488, 217] width 14 height 14
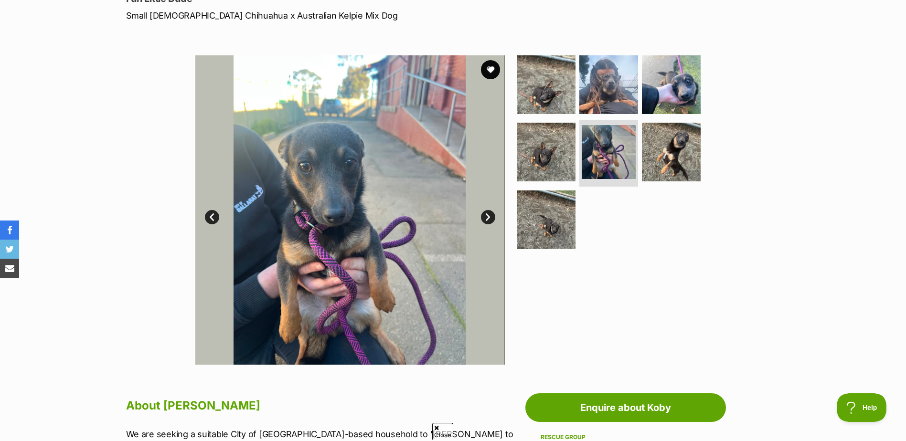
click at [487, 217] on link "Next" at bounding box center [488, 217] width 14 height 14
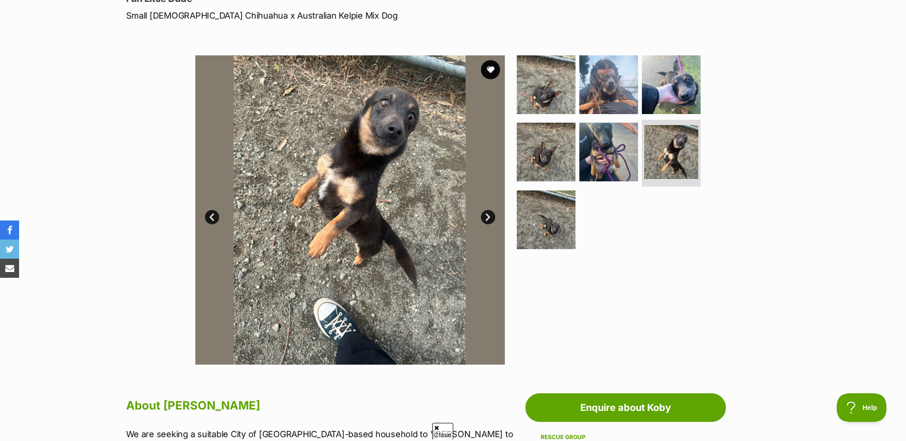
click at [489, 219] on link "Next" at bounding box center [488, 217] width 14 height 14
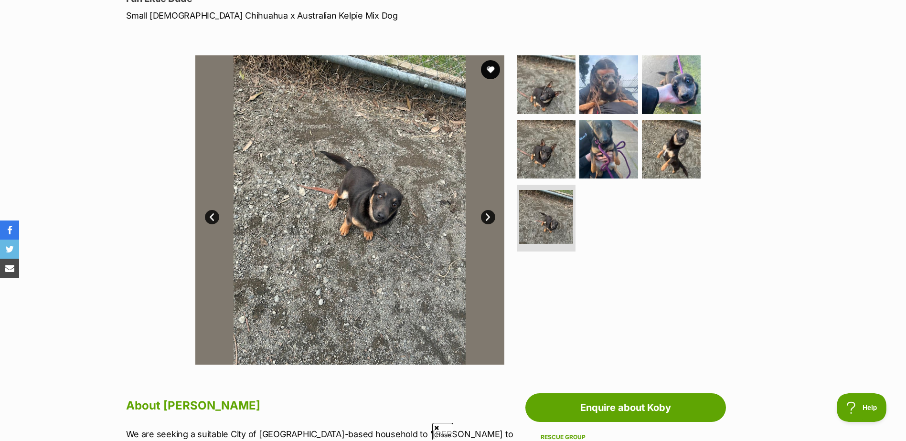
click at [489, 219] on link "Next" at bounding box center [488, 217] width 14 height 14
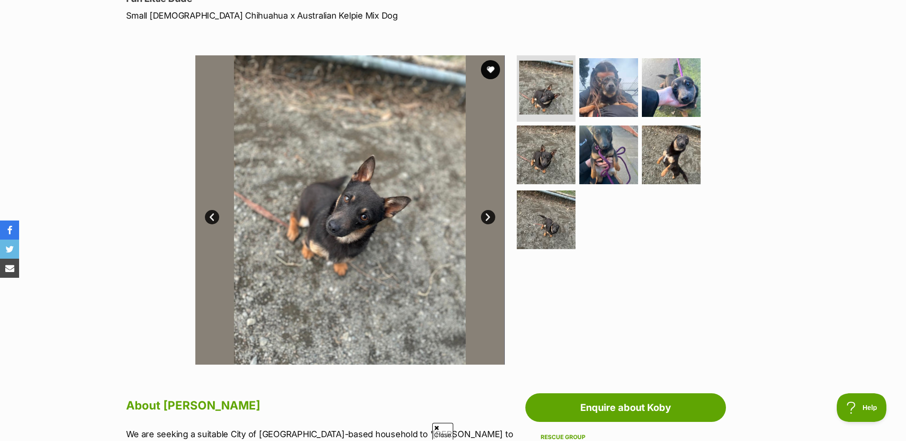
click at [489, 219] on link "Next" at bounding box center [488, 217] width 14 height 14
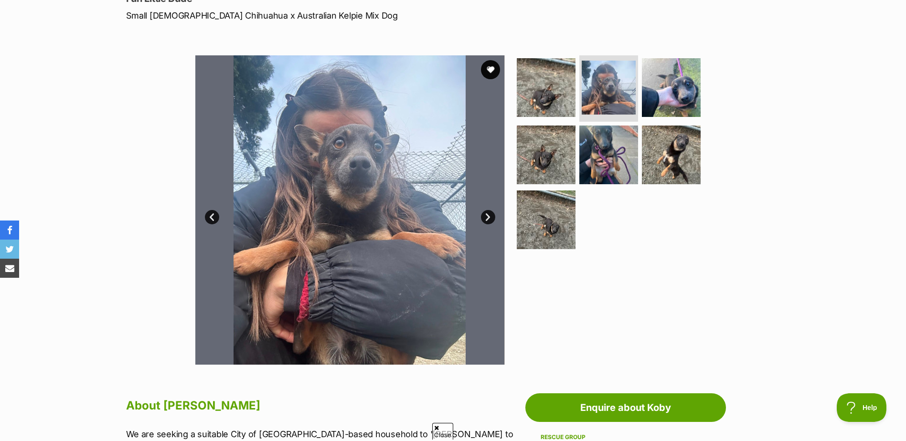
click at [489, 219] on link "Next" at bounding box center [488, 217] width 14 height 14
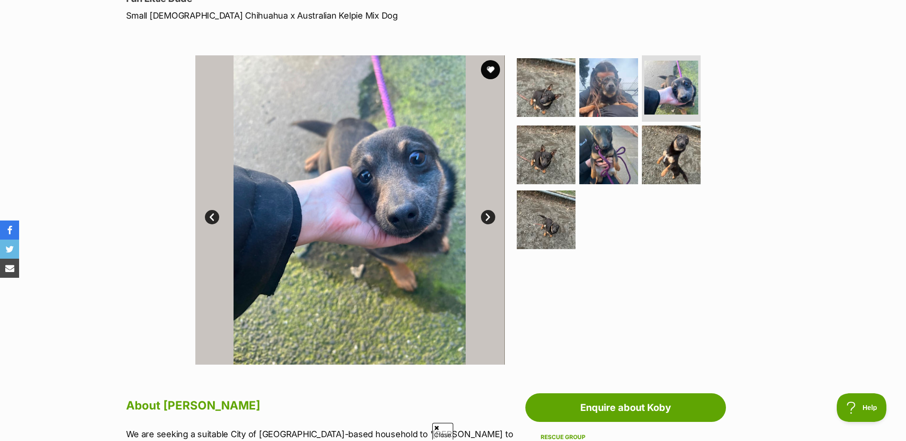
click at [489, 219] on link "Next" at bounding box center [488, 217] width 14 height 14
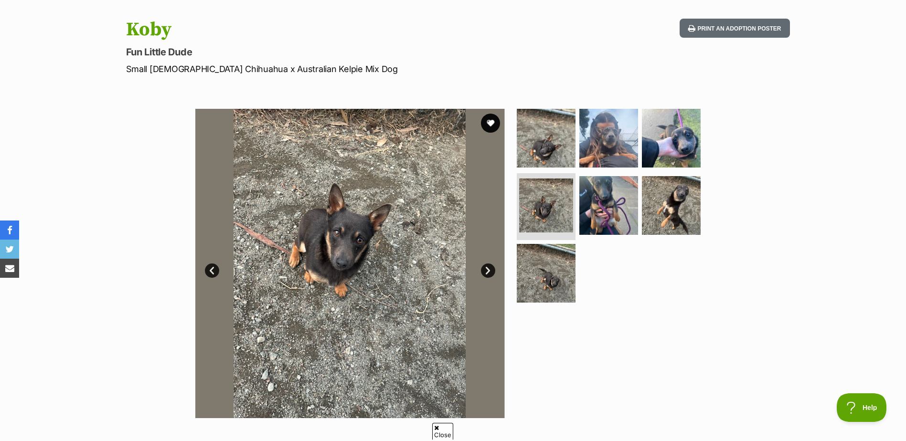
scroll to position [0, 0]
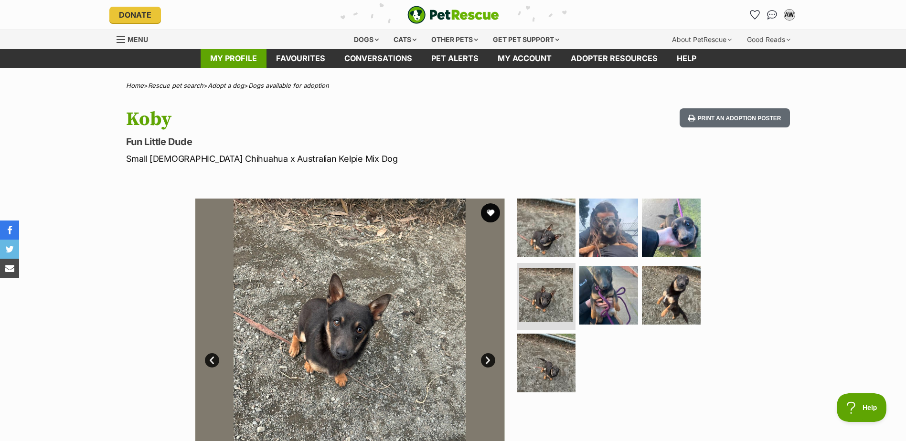
click at [232, 60] on link "My profile" at bounding box center [234, 58] width 66 height 19
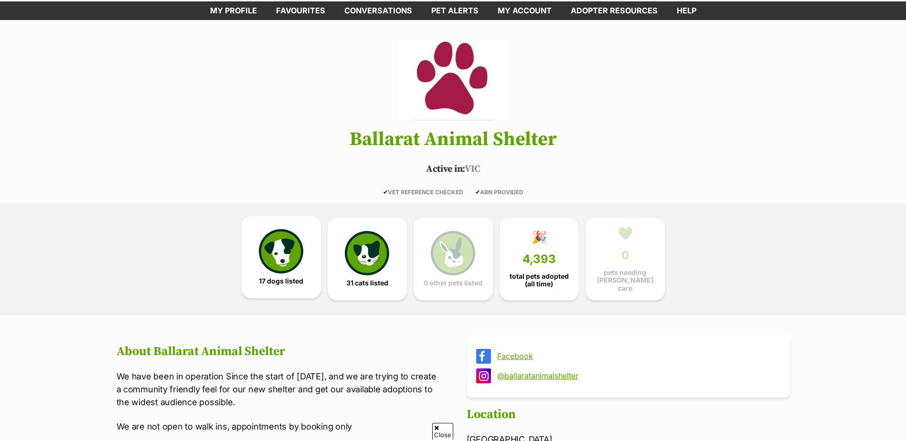
click at [280, 246] on img at bounding box center [281, 251] width 44 height 44
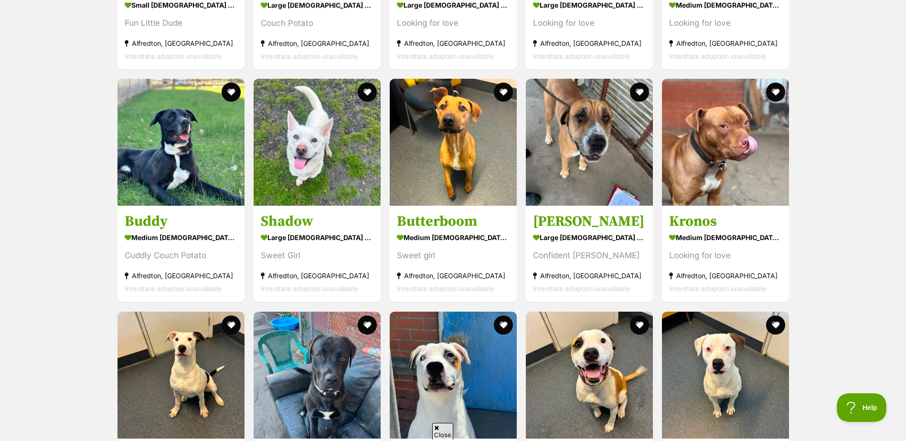
scroll to position [836, 0]
